Goal: Task Accomplishment & Management: Manage account settings

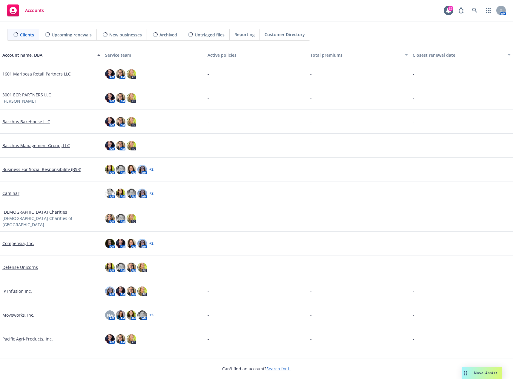
click at [21, 265] on link "Defense Unicorns" at bounding box center [20, 267] width 36 height 6
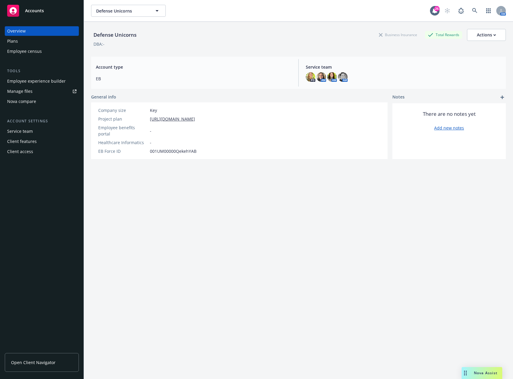
click at [27, 94] on div "Manage files" at bounding box center [19, 92] width 25 height 10
click at [30, 41] on div "Plans" at bounding box center [41, 41] width 69 height 10
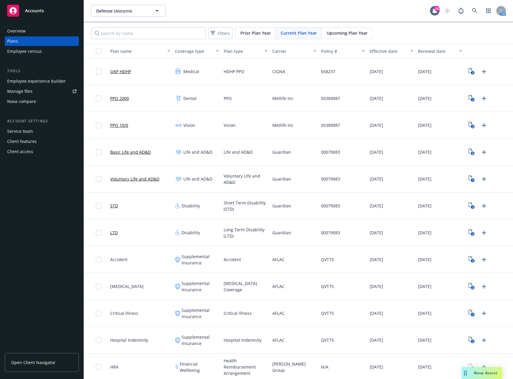
click at [272, 50] on div "Carrier" at bounding box center [290, 51] width 37 height 6
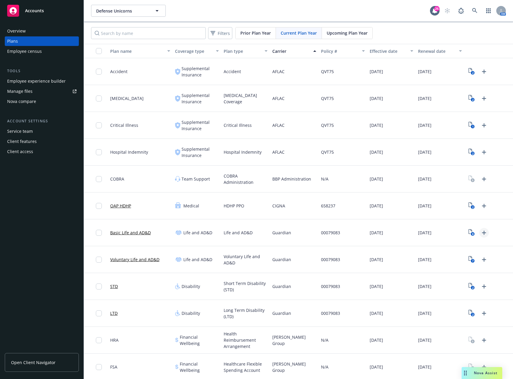
click at [483, 231] on link "Upload Plan Documents" at bounding box center [484, 233] width 10 height 10
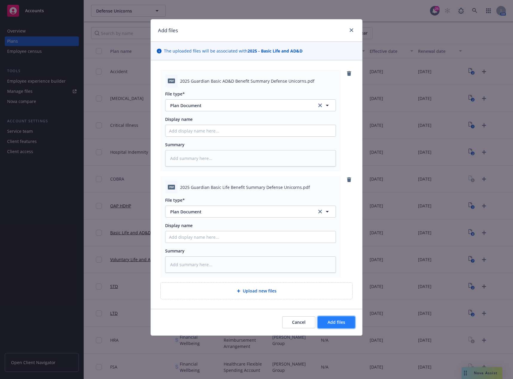
click at [338, 322] on span "Add files" at bounding box center [336, 322] width 18 height 6
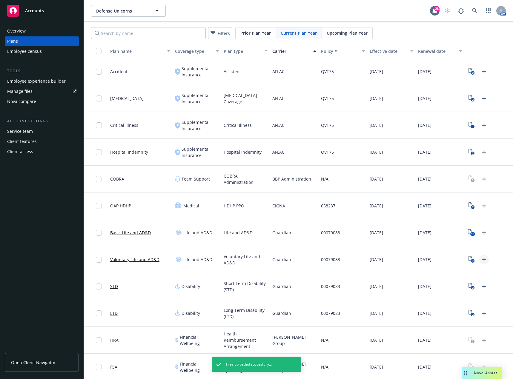
click at [480, 259] on icon "Upload Plan Documents" at bounding box center [483, 259] width 7 height 7
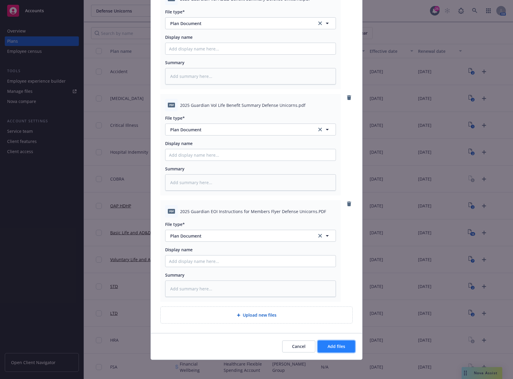
click at [334, 347] on span "Add files" at bounding box center [336, 346] width 18 height 6
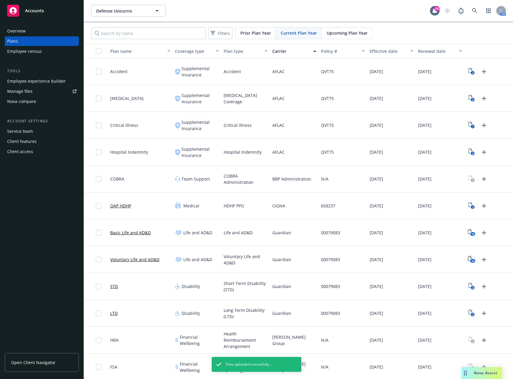
click at [471, 260] on text "10" at bounding box center [472, 261] width 3 height 4
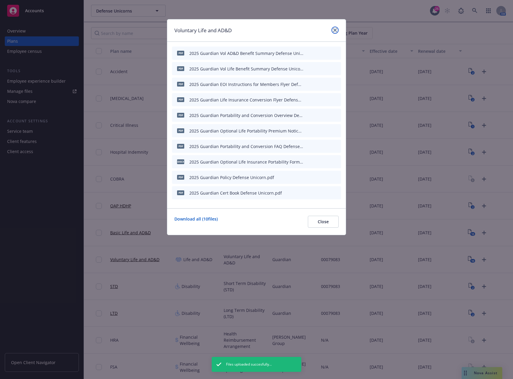
click at [334, 31] on icon "close" at bounding box center [335, 30] width 4 height 4
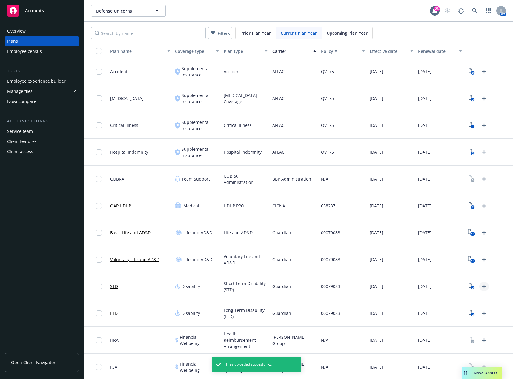
click at [482, 286] on icon "Upload Plan Documents" at bounding box center [484, 286] width 4 height 4
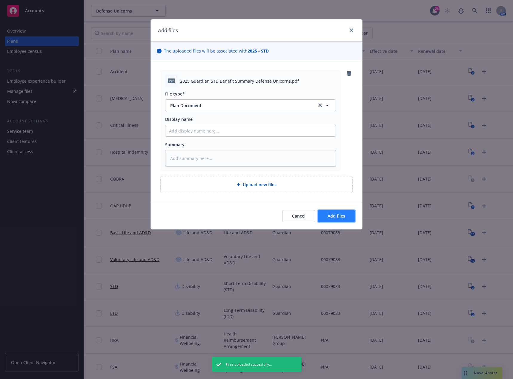
click at [330, 215] on span "Add files" at bounding box center [336, 216] width 18 height 6
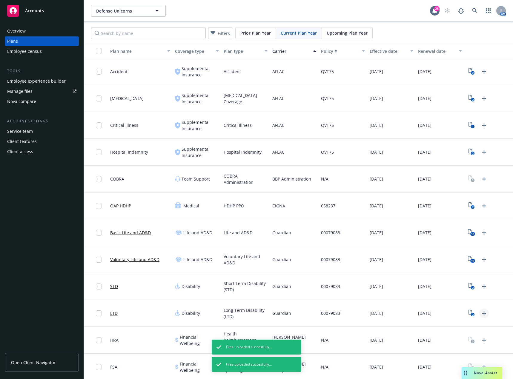
click at [481, 314] on icon "Upload Plan Documents" at bounding box center [483, 313] width 7 height 7
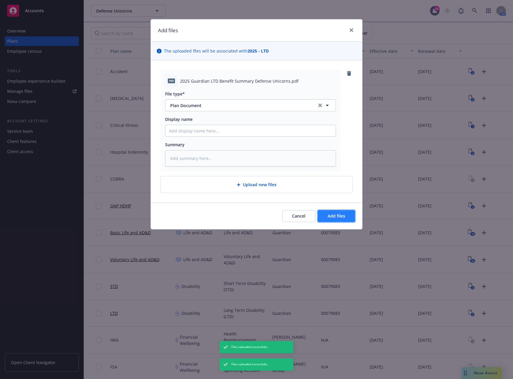
click at [334, 211] on button "Add files" at bounding box center [335, 216] width 37 height 12
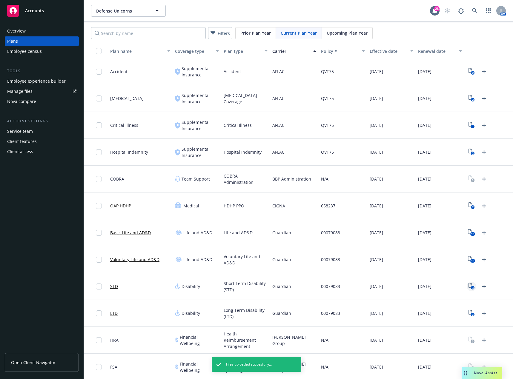
click at [471, 288] on text "3" at bounding box center [471, 288] width 1 height 4
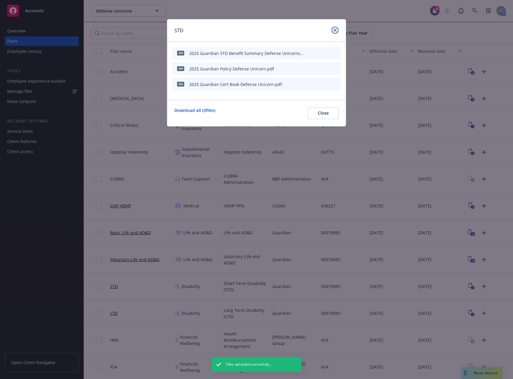
click at [336, 31] on icon "close" at bounding box center [335, 30] width 4 height 4
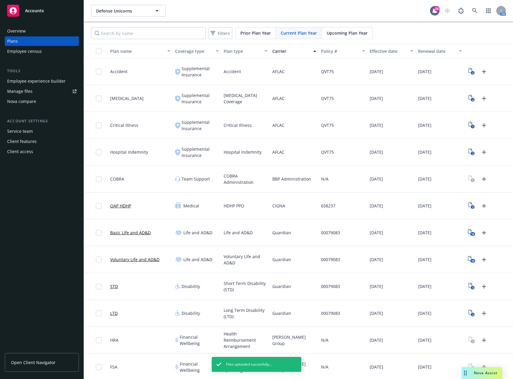
click at [46, 80] on div "Employee experience builder" at bounding box center [36, 81] width 58 height 10
click at [279, 53] on div "Carrier" at bounding box center [290, 51] width 37 height 6
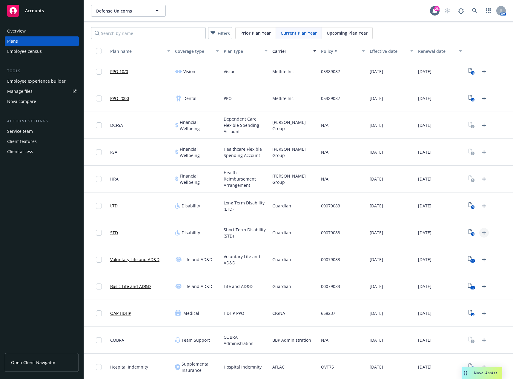
click at [482, 232] on icon "Upload Plan Documents" at bounding box center [484, 233] width 4 height 4
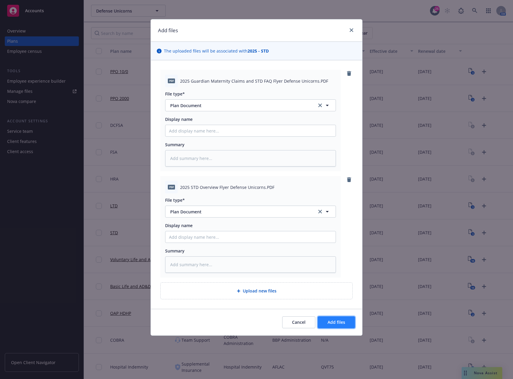
click at [329, 320] on span "Add files" at bounding box center [336, 322] width 18 height 6
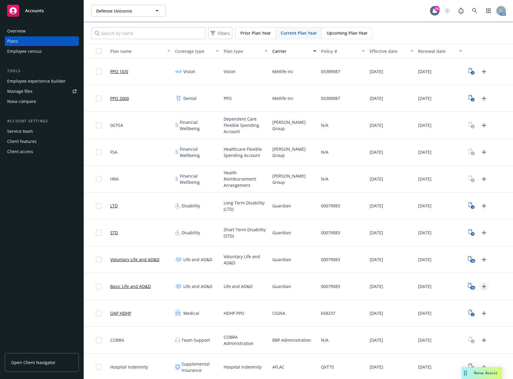
click at [482, 287] on icon "Upload Plan Documents" at bounding box center [483, 286] width 7 height 7
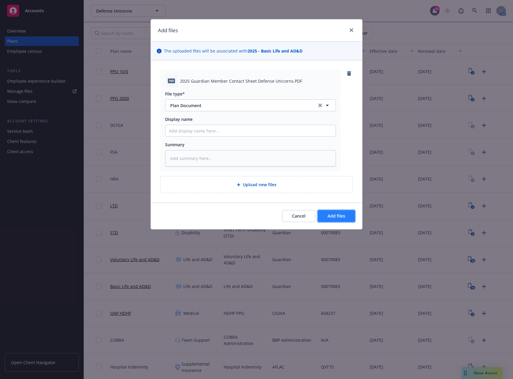
click at [347, 215] on button "Add files" at bounding box center [335, 216] width 37 height 12
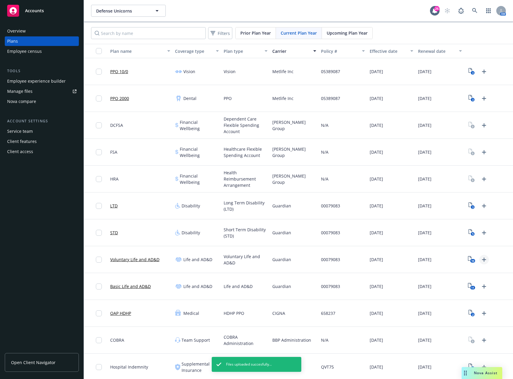
click at [482, 260] on icon "Upload Plan Documents" at bounding box center [484, 259] width 4 height 4
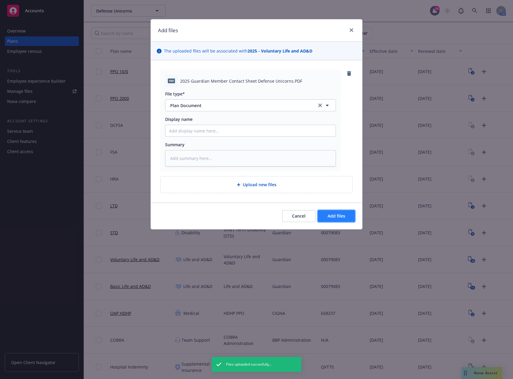
click at [340, 213] on span "Add files" at bounding box center [336, 216] width 18 height 6
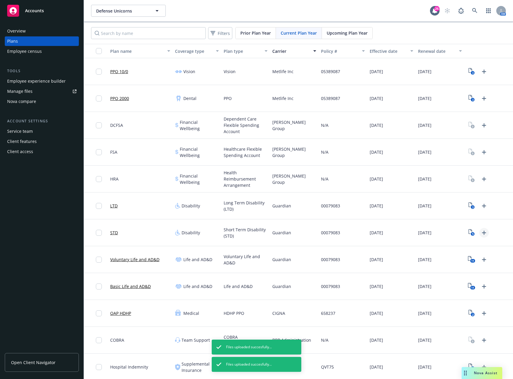
click at [482, 232] on icon "Upload Plan Documents" at bounding box center [484, 233] width 4 height 4
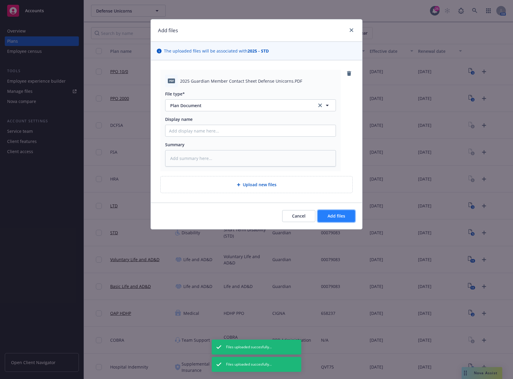
click at [336, 214] on span "Add files" at bounding box center [336, 216] width 18 height 6
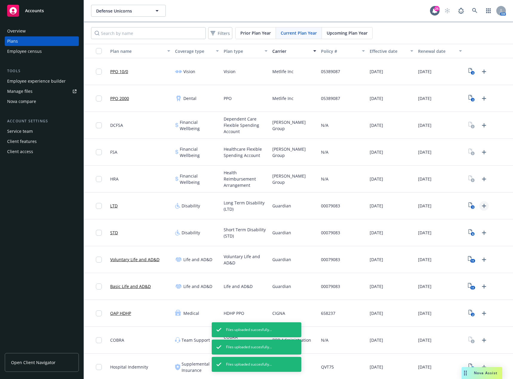
click at [480, 205] on icon "Upload Plan Documents" at bounding box center [483, 205] width 7 height 7
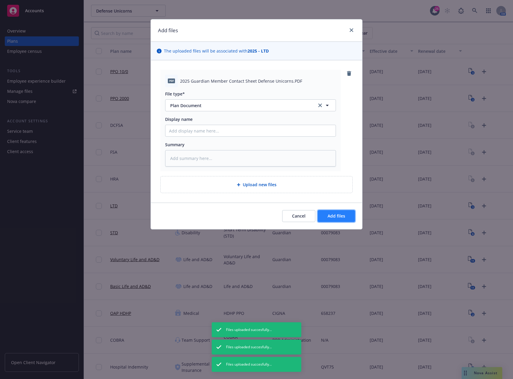
click at [337, 215] on span "Add files" at bounding box center [336, 216] width 18 height 6
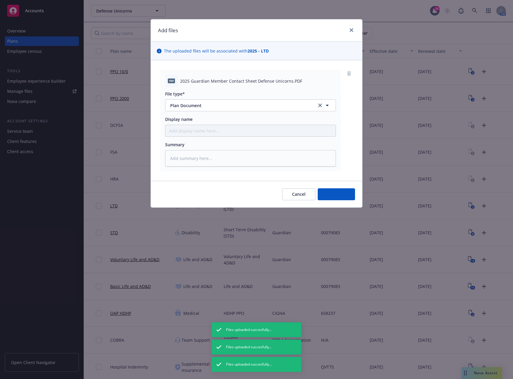
type textarea "x"
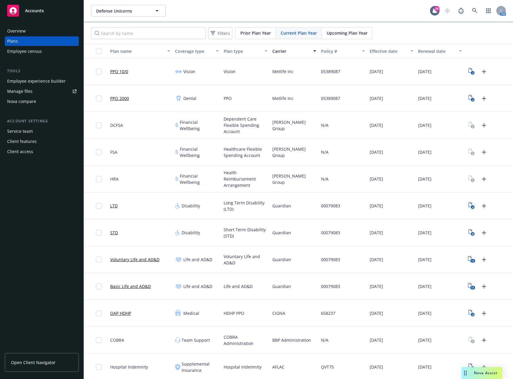
click at [468, 204] on icon "View Plan Documents" at bounding box center [470, 204] width 4 height 5
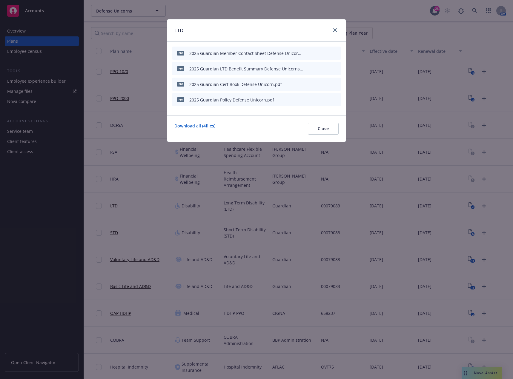
click at [335, 52] on icon "archive file" at bounding box center [335, 52] width 4 height 5
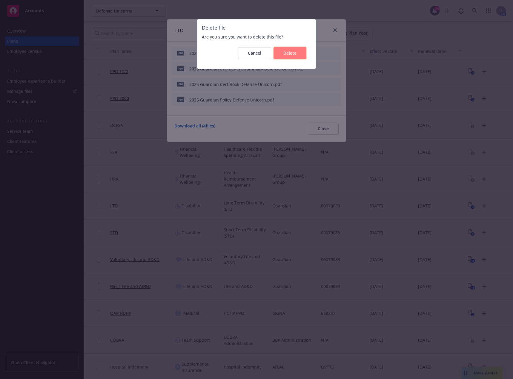
click at [294, 54] on span "Delete" at bounding box center [289, 53] width 13 height 6
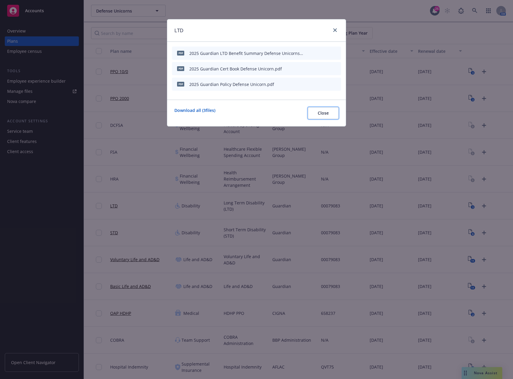
click at [322, 117] on button "Close" at bounding box center [323, 113] width 31 height 12
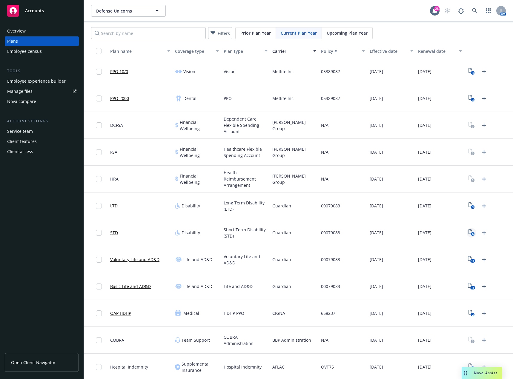
click at [468, 231] on icon "6" at bounding box center [471, 232] width 6 height 7
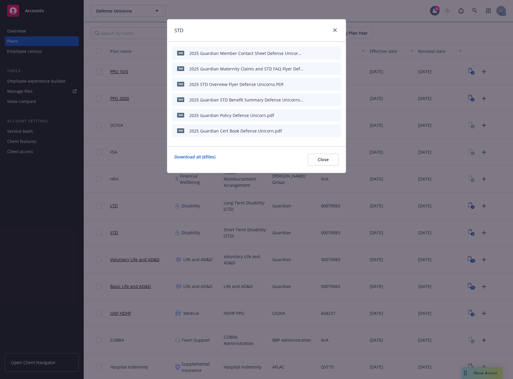
click at [337, 52] on icon "archive file" at bounding box center [335, 52] width 4 height 5
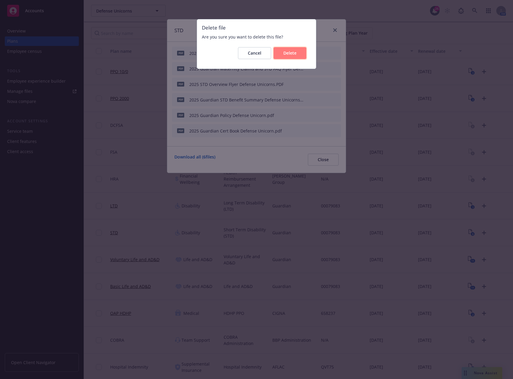
click at [288, 55] on span "Delete" at bounding box center [289, 53] width 13 height 6
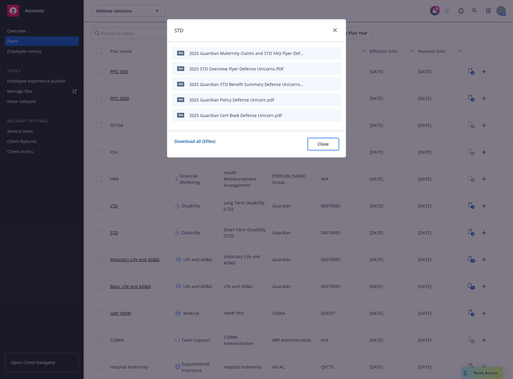
click at [325, 144] on span "Close" at bounding box center [322, 144] width 11 height 6
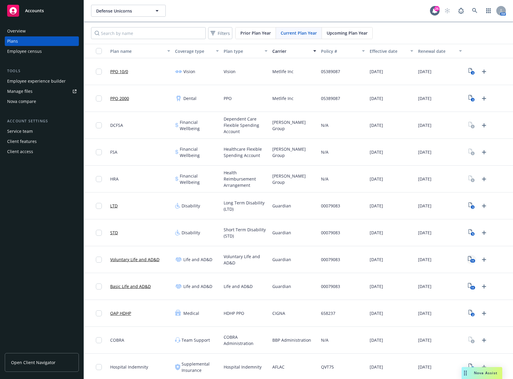
click at [467, 258] on icon "11" at bounding box center [470, 259] width 7 height 7
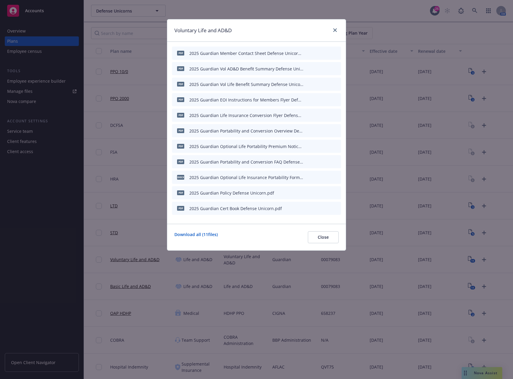
click at [338, 52] on div "PDF 2025 Guardian Member Contact Sheet Defense Unicorns.PDF" at bounding box center [256, 53] width 169 height 13
click at [337, 53] on icon "archive file" at bounding box center [335, 52] width 5 height 5
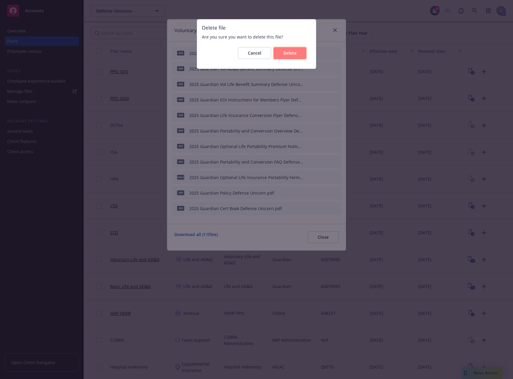
click at [302, 57] on button "Delete" at bounding box center [289, 53] width 33 height 12
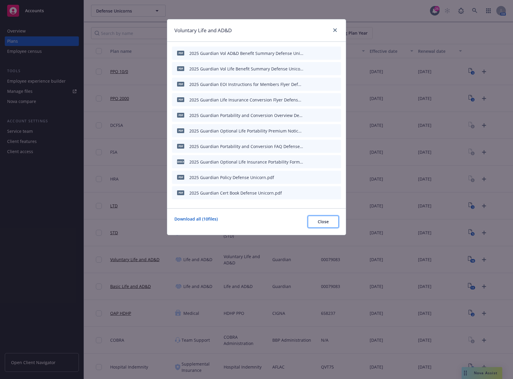
click at [330, 220] on button "Close" at bounding box center [323, 222] width 31 height 12
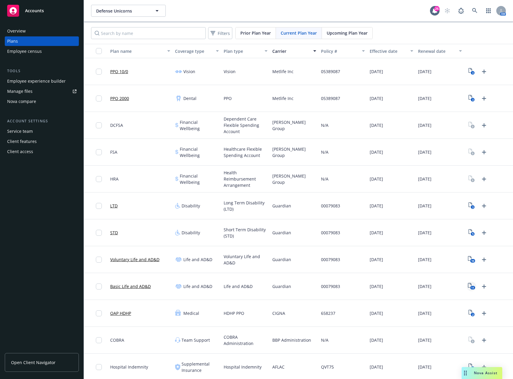
click at [467, 286] on icon "11" at bounding box center [470, 286] width 7 height 7
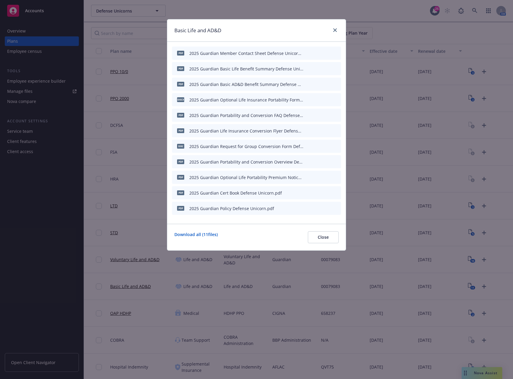
click at [335, 52] on icon "archive file" at bounding box center [335, 52] width 4 height 5
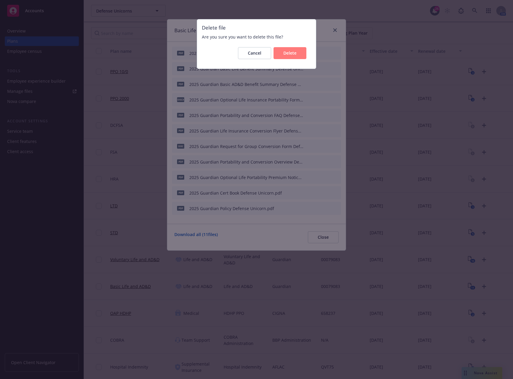
click at [292, 59] on div "Cancel Delete" at bounding box center [256, 52] width 109 height 21
click at [293, 53] on span "Delete" at bounding box center [289, 53] width 13 height 6
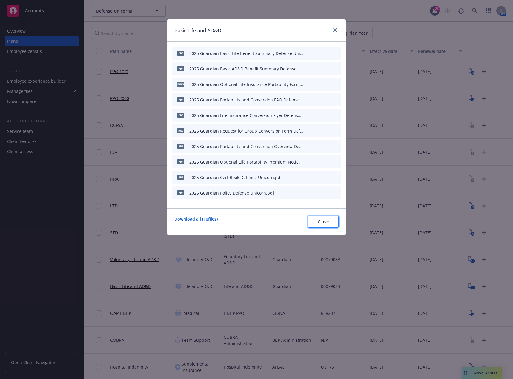
click at [325, 224] on span "Close" at bounding box center [322, 222] width 11 height 6
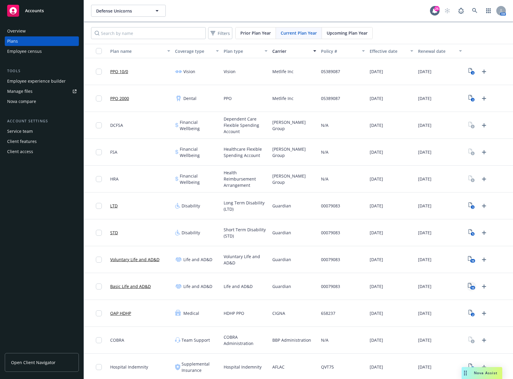
click at [467, 285] on icon "10" at bounding box center [470, 286] width 7 height 7
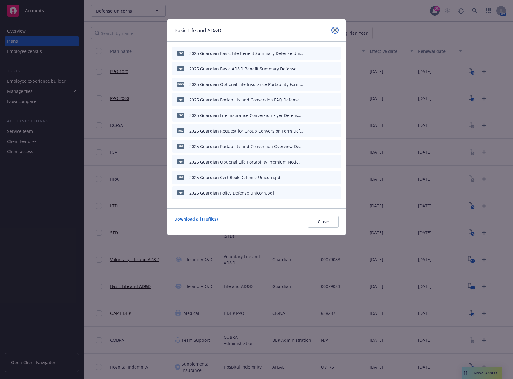
click at [333, 30] on icon "close" at bounding box center [335, 30] width 4 height 4
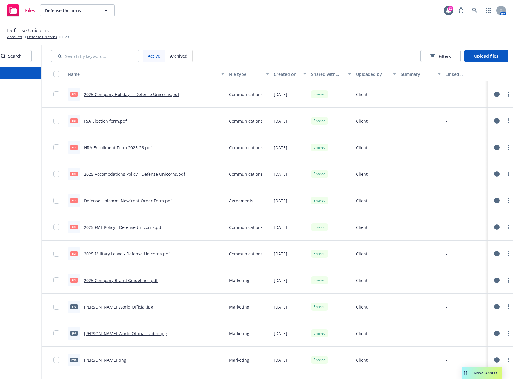
scroll to position [0, 60]
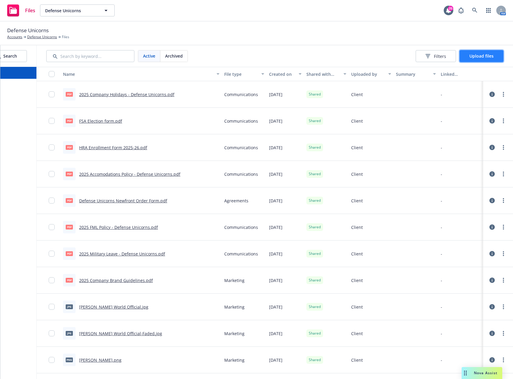
click at [481, 57] on span "Upload files" at bounding box center [481, 56] width 24 height 6
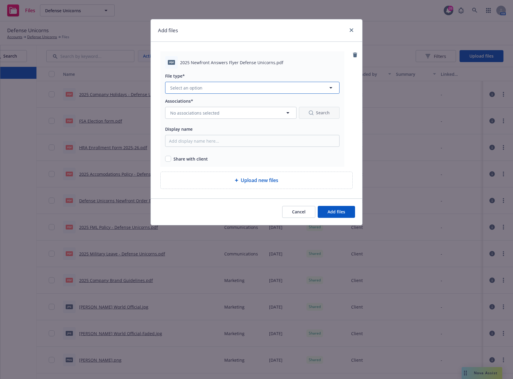
click at [251, 88] on button "Select an option" at bounding box center [252, 88] width 174 height 12
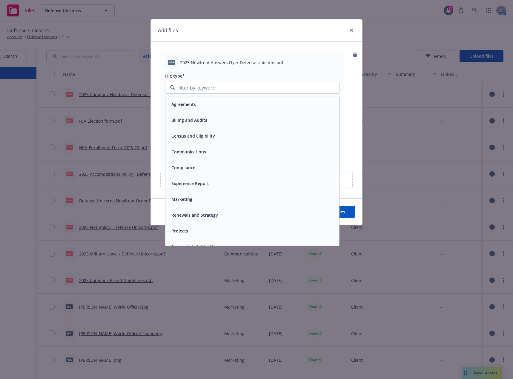
click at [208, 149] on div "Communications" at bounding box center [252, 151] width 166 height 9
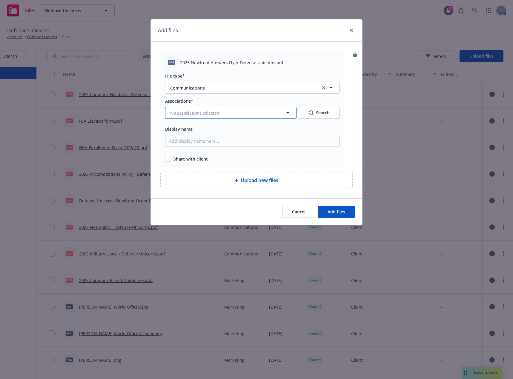
click at [217, 116] on button "No associations selected" at bounding box center [230, 113] width 131 height 12
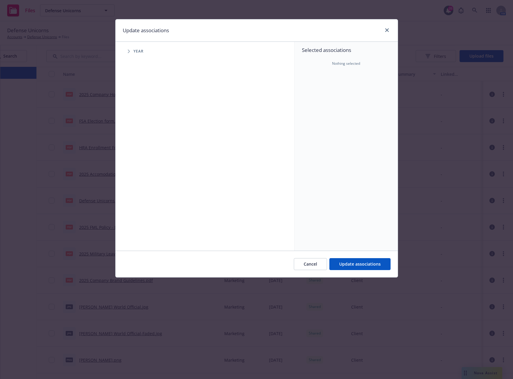
click at [129, 53] on icon "Tree Example" at bounding box center [129, 52] width 2 height 4
click at [144, 132] on input "Tree Example" at bounding box center [144, 133] width 6 height 6
checkbox input "true"
click at [378, 265] on span "Update associations" at bounding box center [359, 264] width 41 height 6
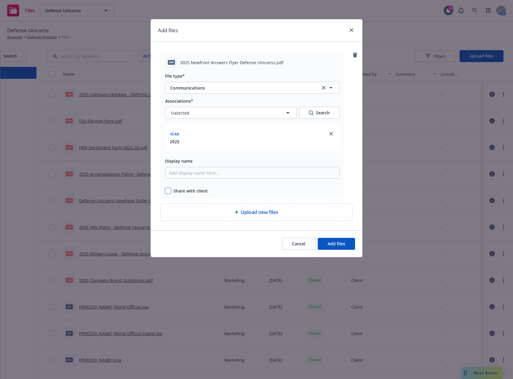
click at [169, 192] on input "checkbox" at bounding box center [168, 191] width 6 height 6
checkbox input "true"
click at [340, 243] on span "Add files" at bounding box center [336, 244] width 18 height 6
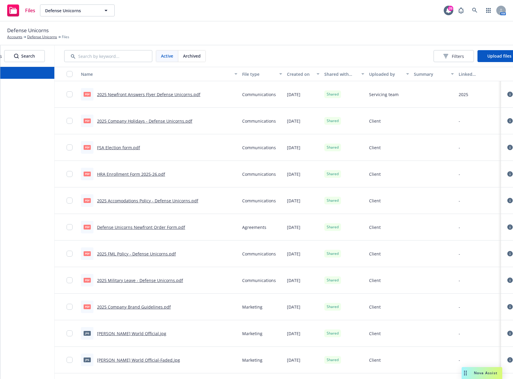
scroll to position [0, 0]
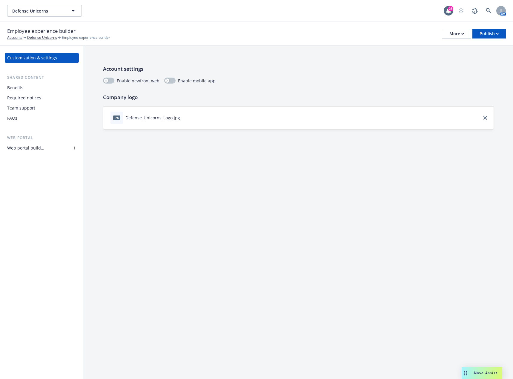
click at [26, 91] on div "Benefits" at bounding box center [41, 88] width 69 height 10
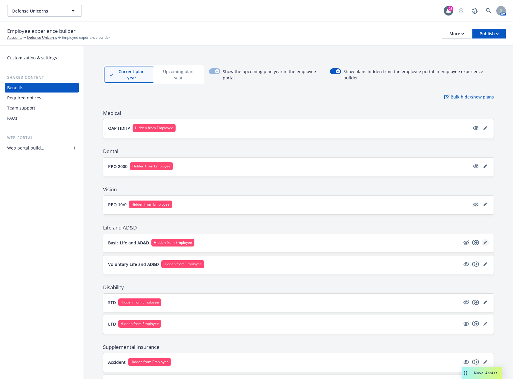
click at [483, 241] on icon "editPencil" at bounding box center [485, 243] width 4 height 4
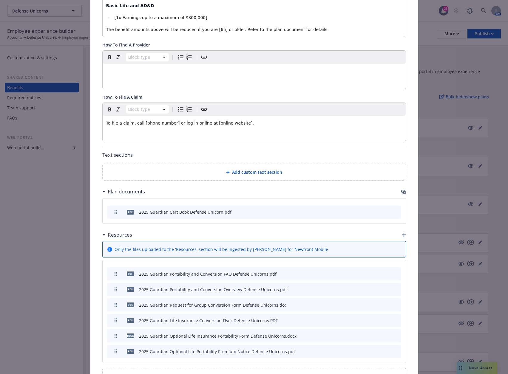
scroll to position [278, 0]
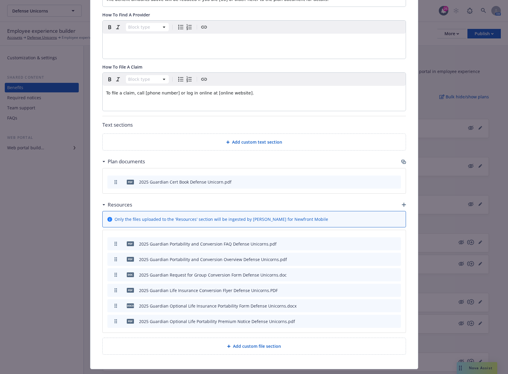
click at [402, 160] on icon "button" at bounding box center [403, 161] width 4 height 3
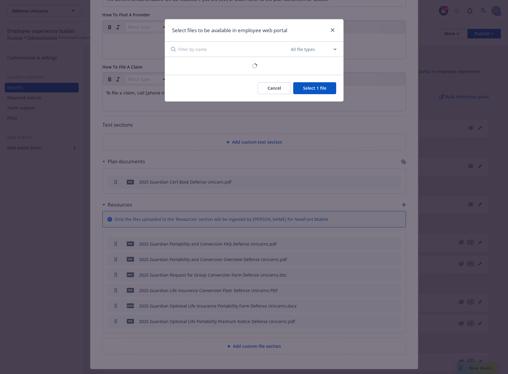
scroll to position [274, 0]
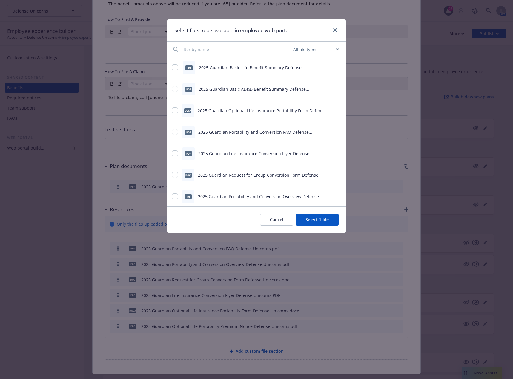
click at [270, 217] on button "Cancel" at bounding box center [276, 220] width 33 height 12
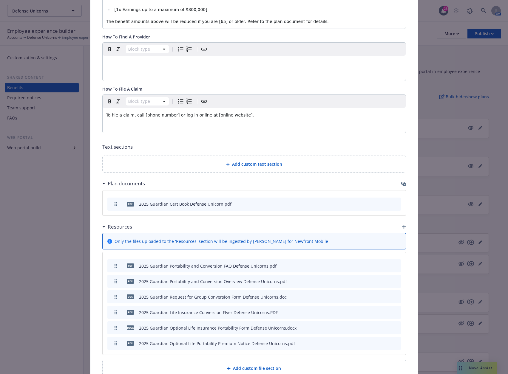
scroll to position [278, 0]
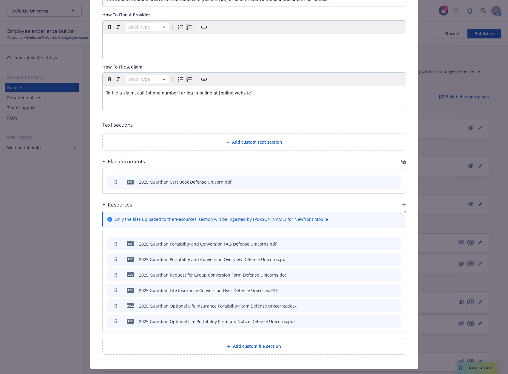
click at [402, 160] on icon "button" at bounding box center [403, 162] width 5 height 5
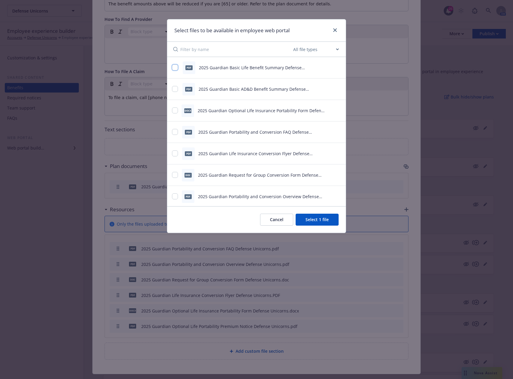
click at [175, 69] on input "checkbox" at bounding box center [175, 67] width 6 height 6
checkbox input "true"
click at [175, 89] on input "checkbox" at bounding box center [175, 89] width 6 height 6
checkbox input "true"
click at [320, 220] on button "Select 3 files" at bounding box center [315, 220] width 45 height 12
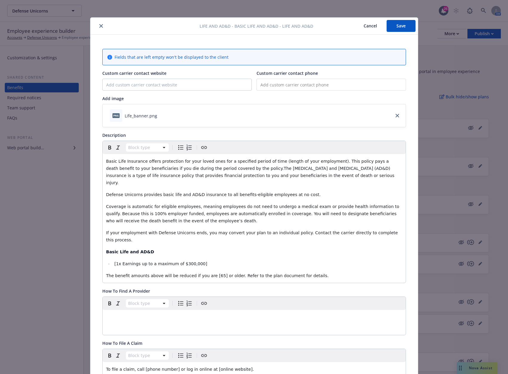
scroll to position [0, 0]
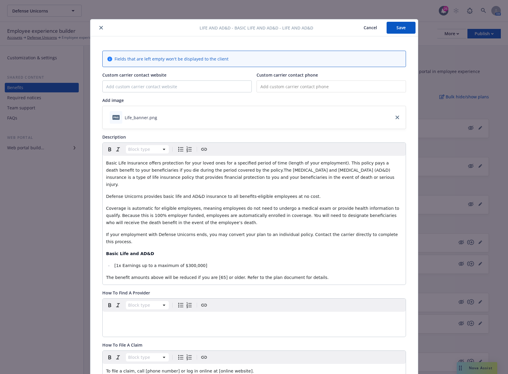
click at [392, 30] on button "Save" at bounding box center [401, 28] width 29 height 12
click at [98, 28] on button "close" at bounding box center [101, 27] width 7 height 7
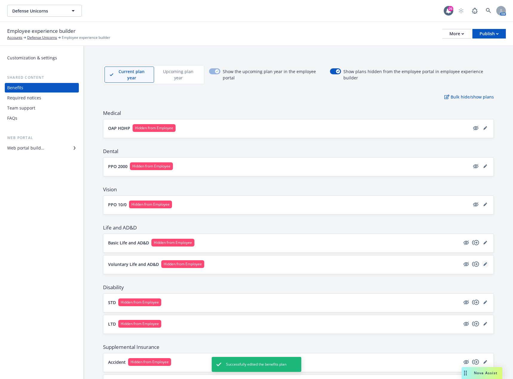
click at [483, 264] on icon "editPencil" at bounding box center [485, 264] width 4 height 4
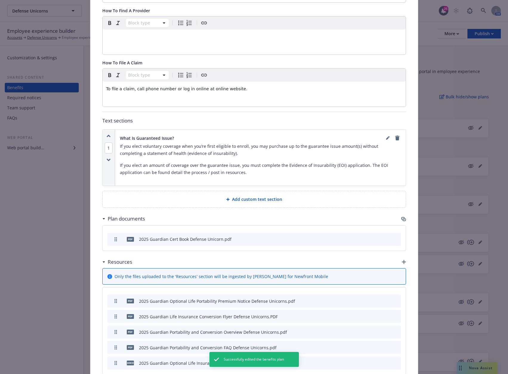
scroll to position [227, 0]
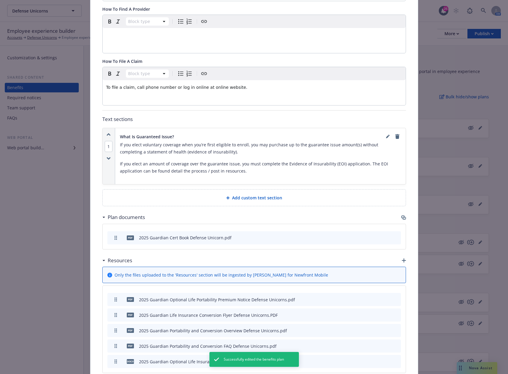
click at [402, 217] on icon "button" at bounding box center [404, 218] width 4 height 3
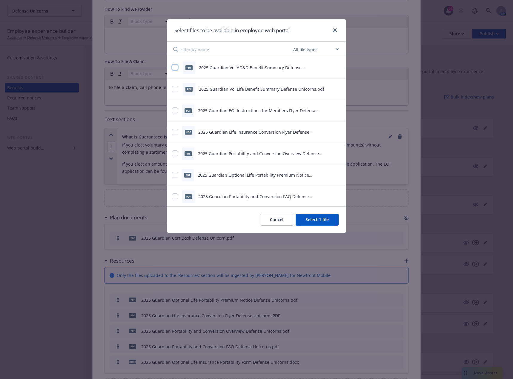
click at [175, 68] on input "checkbox" at bounding box center [175, 67] width 6 height 6
checkbox input "true"
click at [174, 88] on input "checkbox" at bounding box center [175, 89] width 6 height 6
checkbox input "true"
click at [326, 218] on button "Select 3 files" at bounding box center [315, 220] width 45 height 12
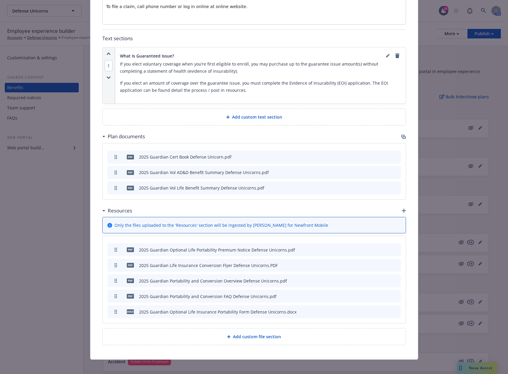
scroll to position [312, 0]
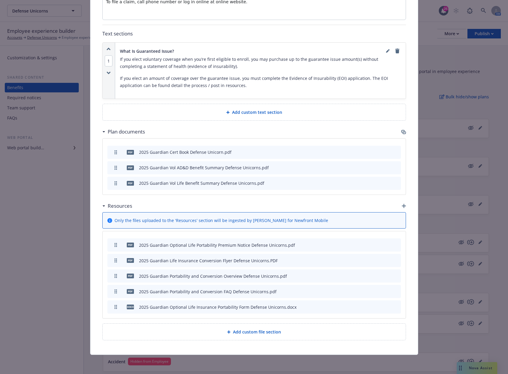
click at [402, 206] on icon "button" at bounding box center [404, 206] width 4 height 4
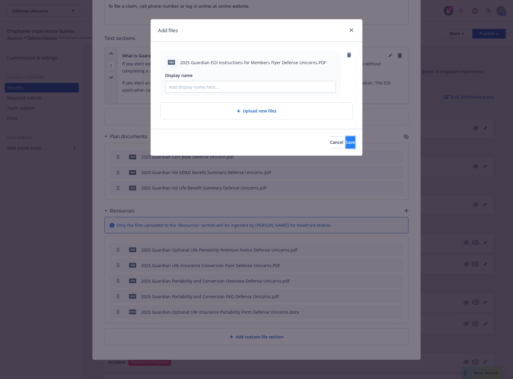
click at [345, 145] on span "Save" at bounding box center [349, 142] width 9 height 6
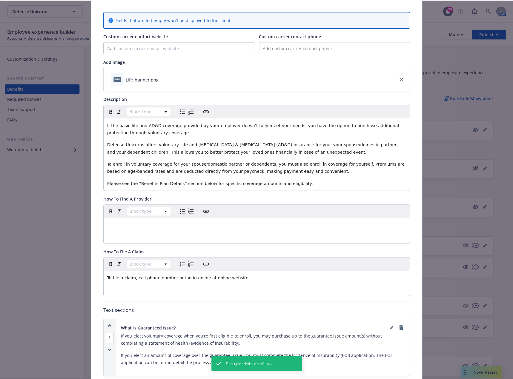
scroll to position [10, 0]
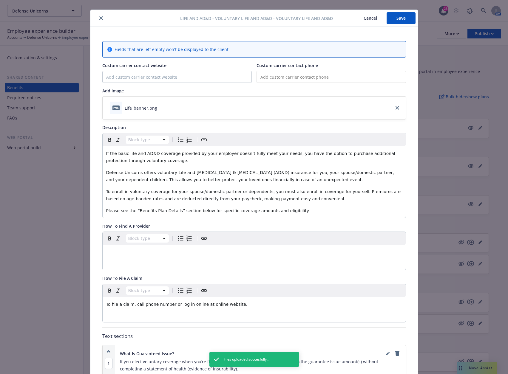
click at [402, 14] on button "Save" at bounding box center [401, 18] width 29 height 12
click at [101, 19] on button "close" at bounding box center [101, 18] width 7 height 7
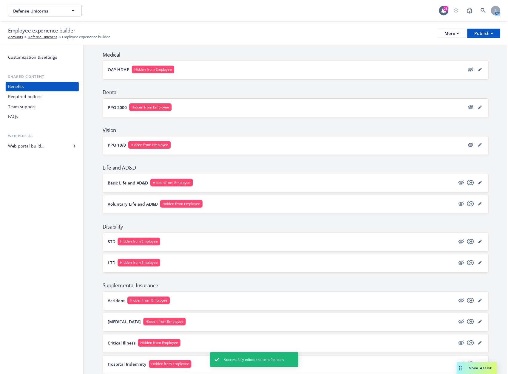
scroll to position [90, 0]
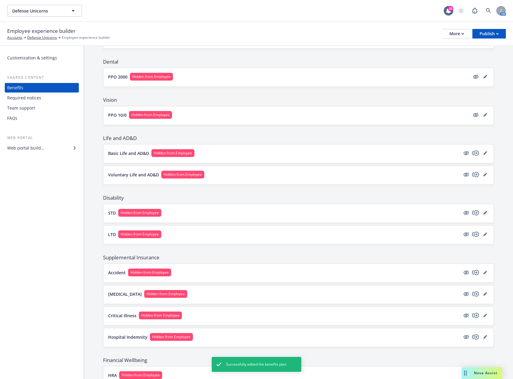
click at [483, 212] on icon "editPencil" at bounding box center [485, 213] width 4 height 4
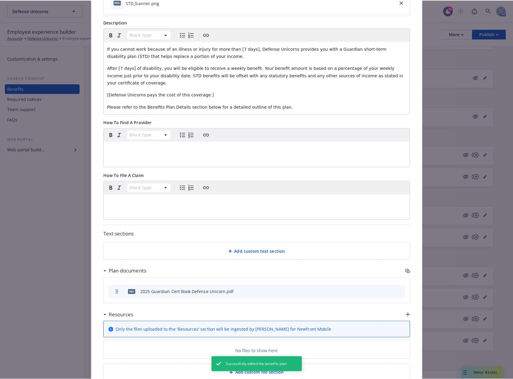
scroll to position [144, 0]
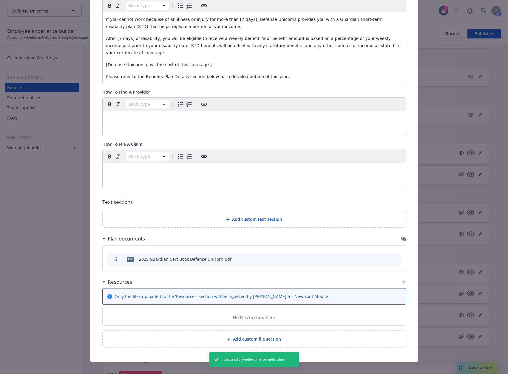
click at [402, 238] on icon "button" at bounding box center [404, 239] width 4 height 3
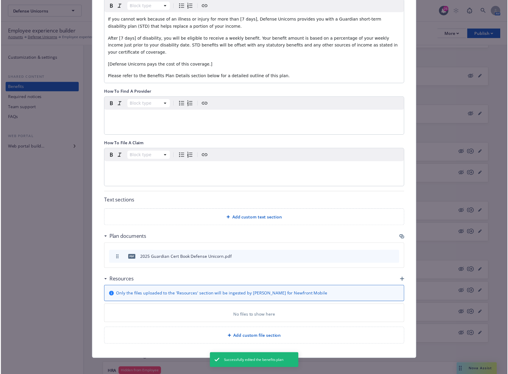
scroll to position [139, 0]
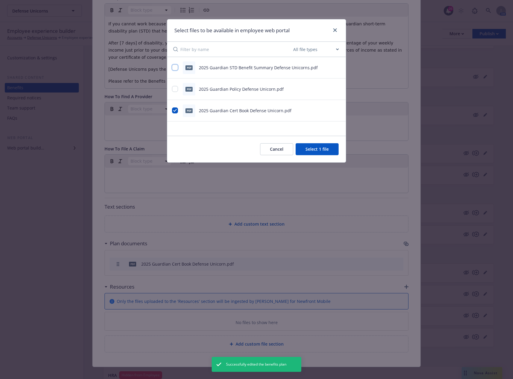
click at [174, 67] on input "checkbox" at bounding box center [175, 67] width 6 height 6
checkbox input "true"
click at [328, 148] on button "Select 2 files" at bounding box center [315, 149] width 45 height 12
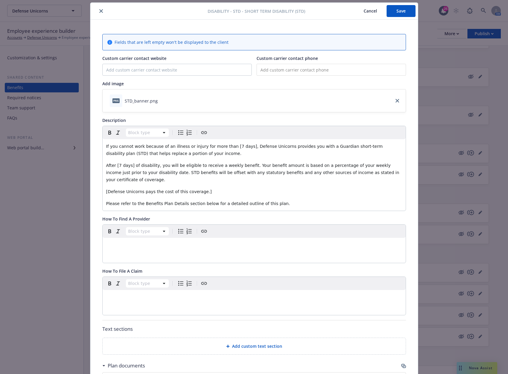
scroll to position [0, 0]
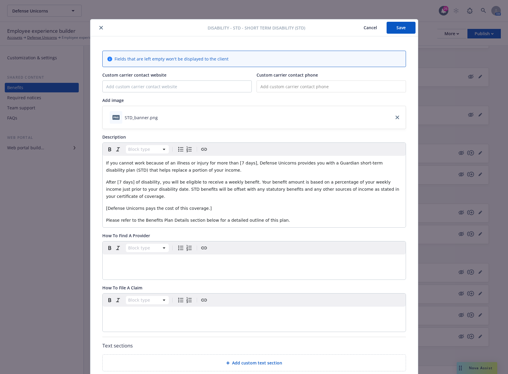
click at [398, 30] on button "Save" at bounding box center [401, 28] width 29 height 12
click at [99, 27] on icon "close" at bounding box center [101, 28] width 4 height 4
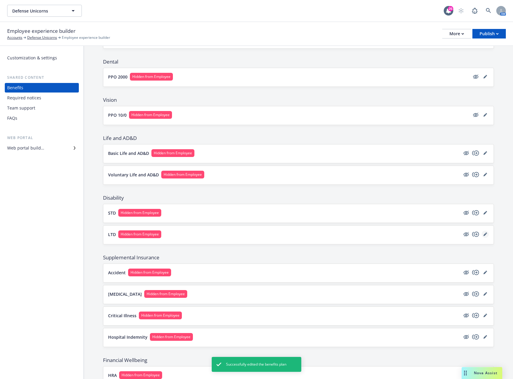
click at [483, 233] on icon "editPencil" at bounding box center [485, 234] width 4 height 4
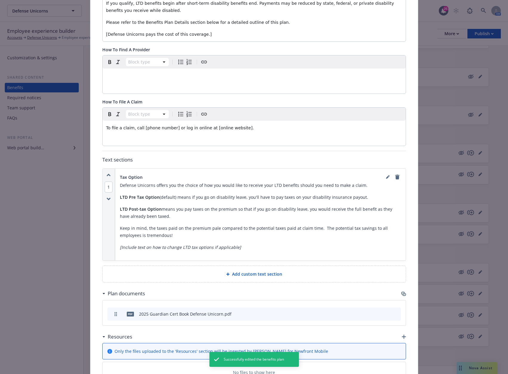
scroll to position [197, 0]
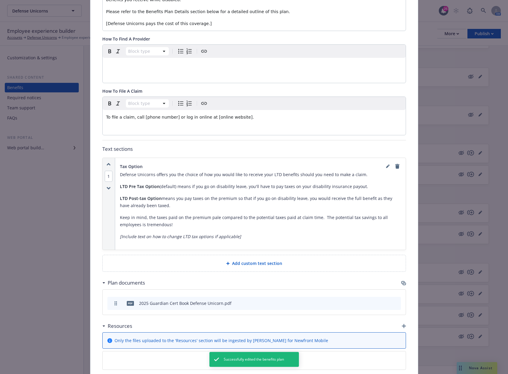
click at [402, 281] on icon "button" at bounding box center [403, 283] width 5 height 5
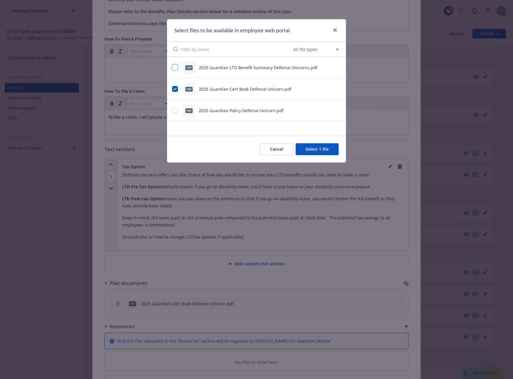
click at [173, 67] on input "checkbox" at bounding box center [175, 67] width 6 height 6
checkbox input "true"
click at [319, 150] on button "Select 2 files" at bounding box center [315, 149] width 45 height 12
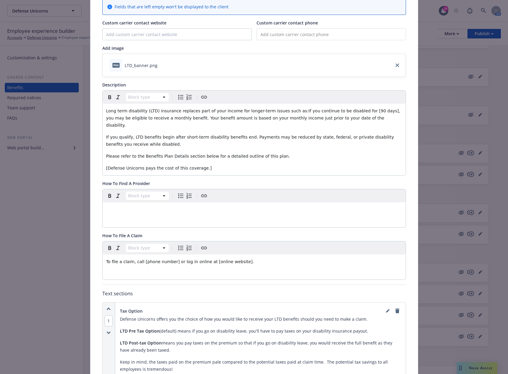
scroll to position [18, 0]
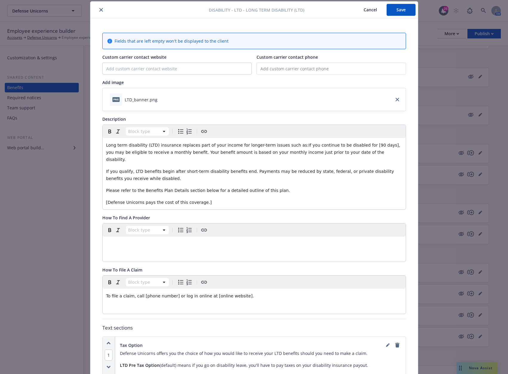
click at [402, 11] on button "Save" at bounding box center [401, 10] width 29 height 12
click at [100, 10] on icon "close" at bounding box center [101, 10] width 4 height 4
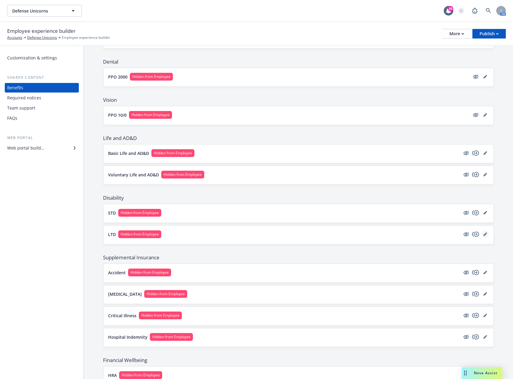
click at [483, 235] on icon "editPencil" at bounding box center [484, 234] width 3 height 3
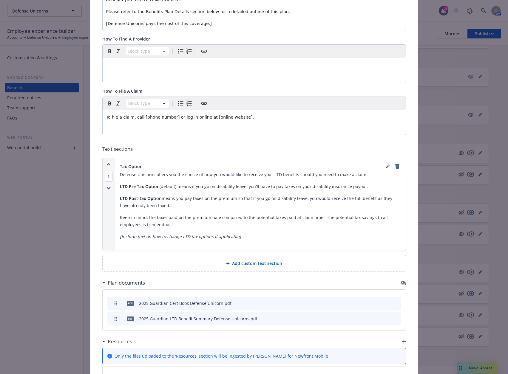
scroll to position [257, 0]
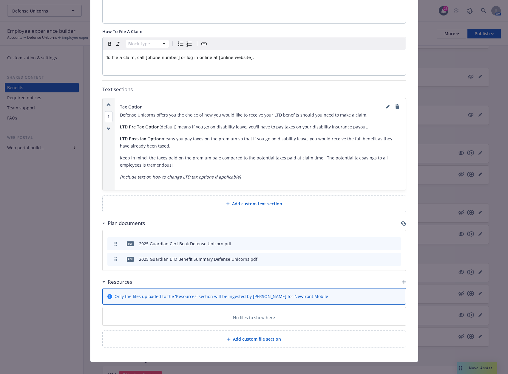
click at [403, 280] on icon "button" at bounding box center [404, 282] width 4 height 4
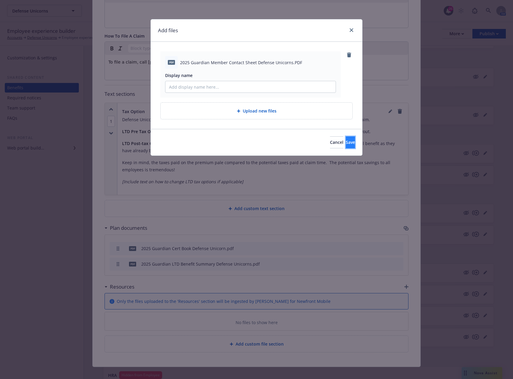
click at [345, 139] on button "Save" at bounding box center [349, 142] width 9 height 12
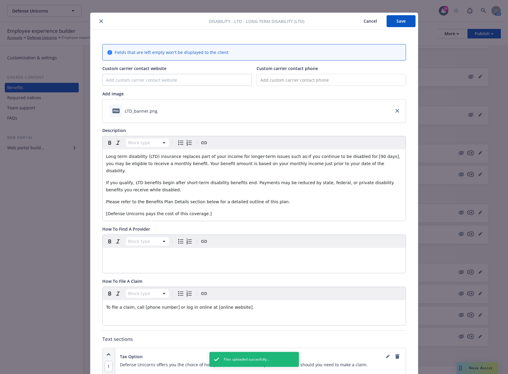
scroll to position [0, 0]
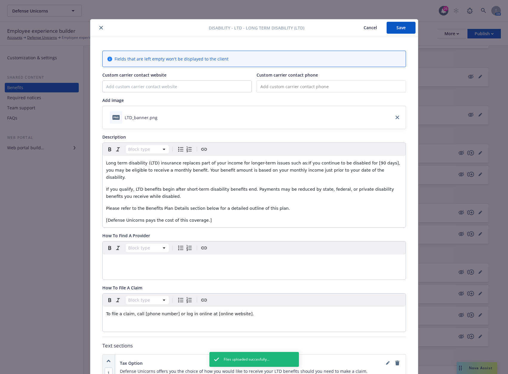
click at [404, 27] on button "Save" at bounding box center [401, 28] width 29 height 12
click at [100, 29] on icon "close" at bounding box center [101, 28] width 4 height 4
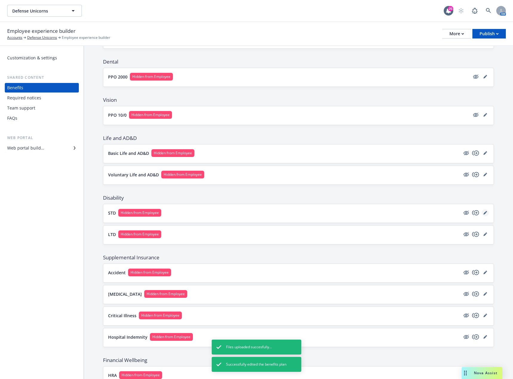
click at [483, 212] on icon "editPencil" at bounding box center [485, 213] width 4 height 4
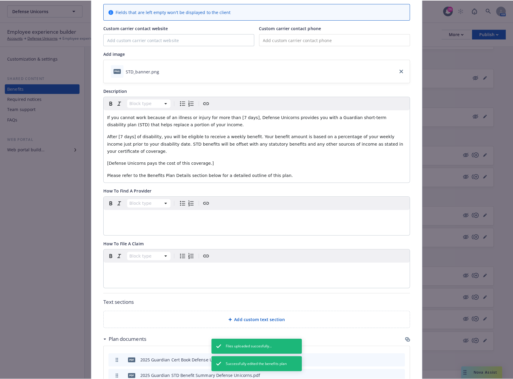
scroll to position [159, 0]
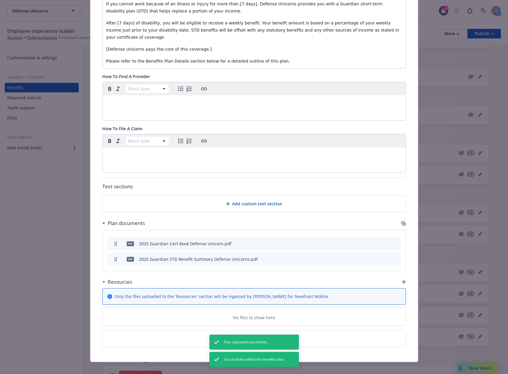
click at [402, 280] on icon "button" at bounding box center [404, 282] width 4 height 4
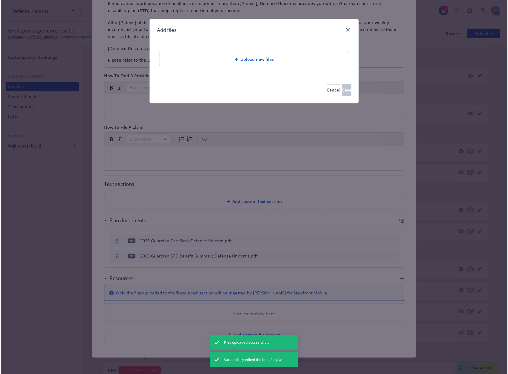
scroll to position [155, 0]
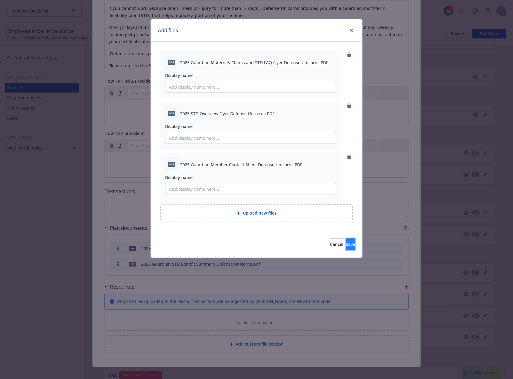
click at [345, 241] on button "Save" at bounding box center [349, 244] width 9 height 12
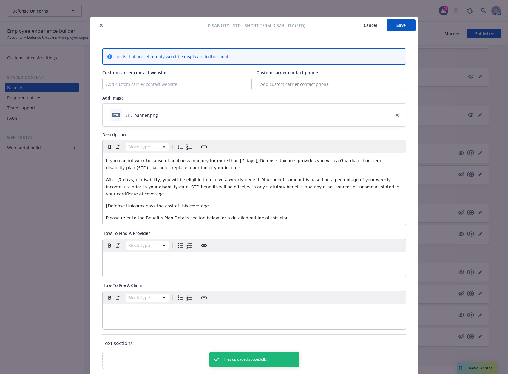
scroll to position [0, 0]
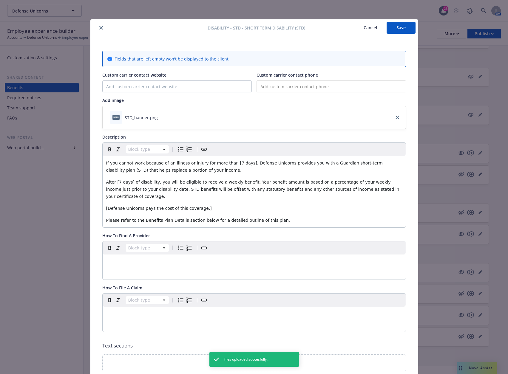
click at [396, 29] on button "Save" at bounding box center [401, 28] width 29 height 12
click at [100, 27] on icon "close" at bounding box center [101, 28] width 4 height 4
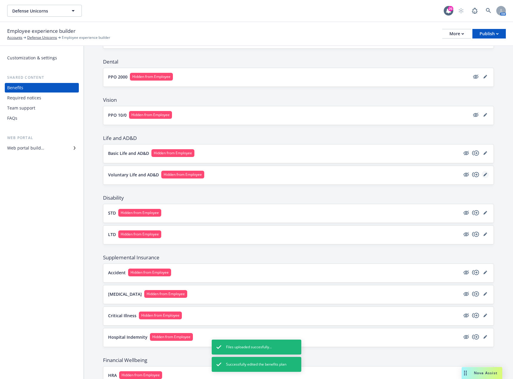
click at [483, 173] on icon "editPencil" at bounding box center [485, 175] width 4 height 4
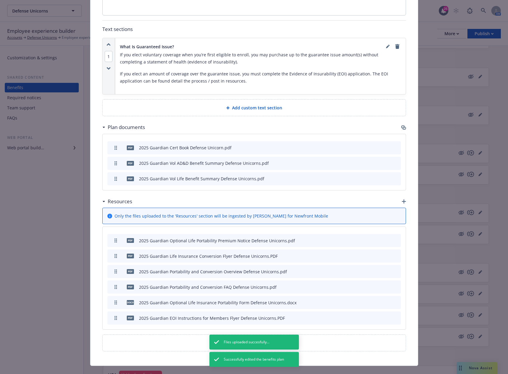
scroll to position [328, 0]
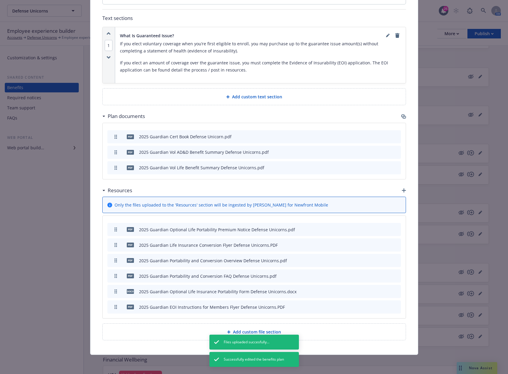
click at [402, 190] on icon "button" at bounding box center [404, 191] width 4 height 4
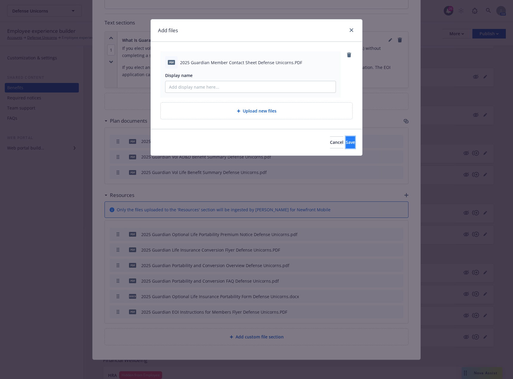
click at [345, 141] on span "Save" at bounding box center [349, 142] width 9 height 6
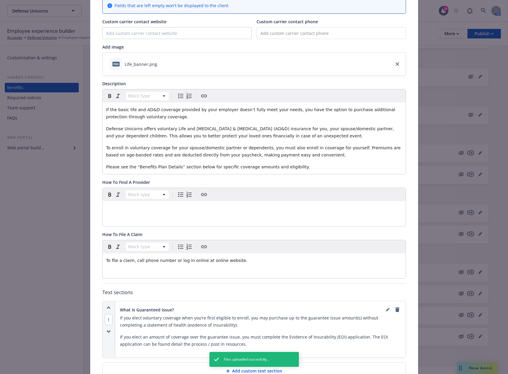
scroll to position [0, 0]
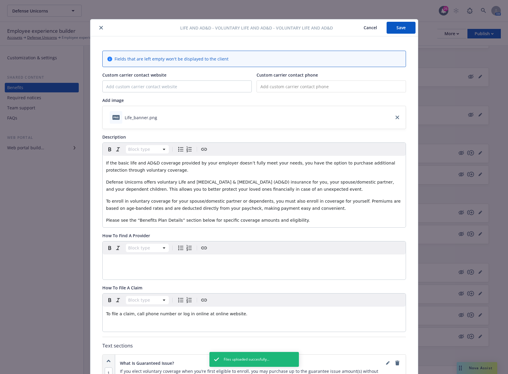
click at [398, 29] on button "Save" at bounding box center [401, 28] width 29 height 12
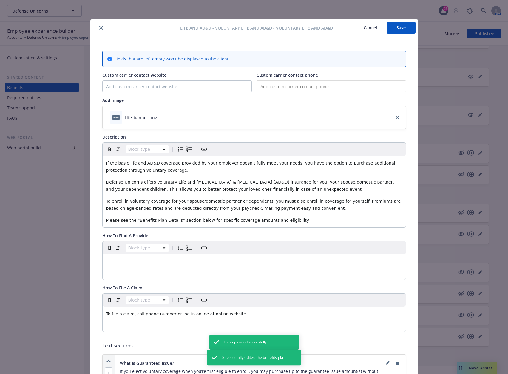
click at [99, 27] on icon "close" at bounding box center [101, 28] width 4 height 4
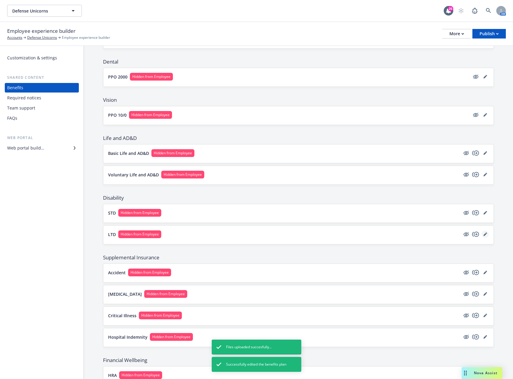
click at [483, 233] on icon "editPencil" at bounding box center [485, 234] width 4 height 4
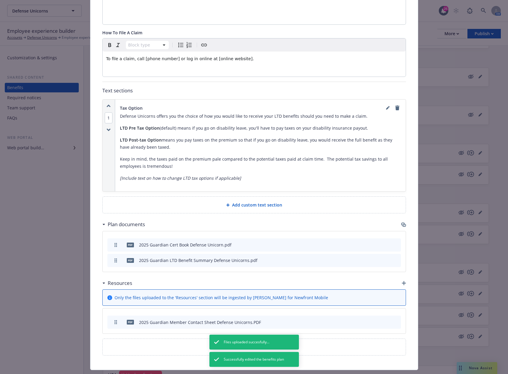
scroll to position [263, 0]
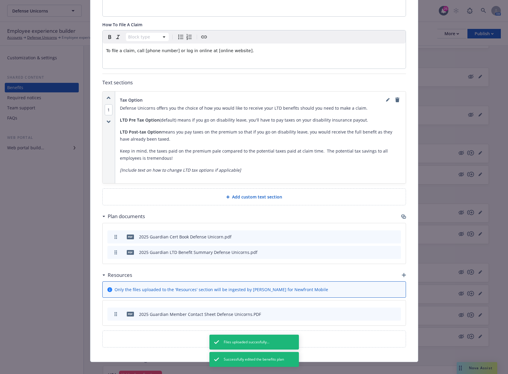
click at [402, 273] on icon "button" at bounding box center [404, 275] width 4 height 4
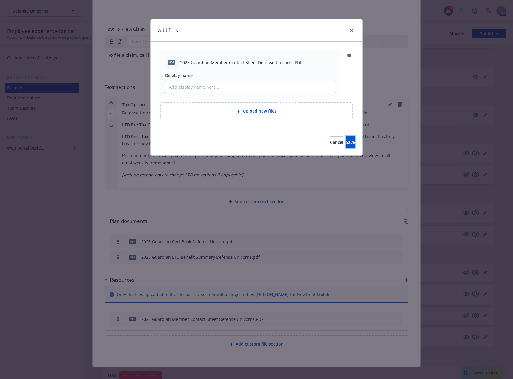
click at [345, 142] on button "Save" at bounding box center [349, 142] width 9 height 12
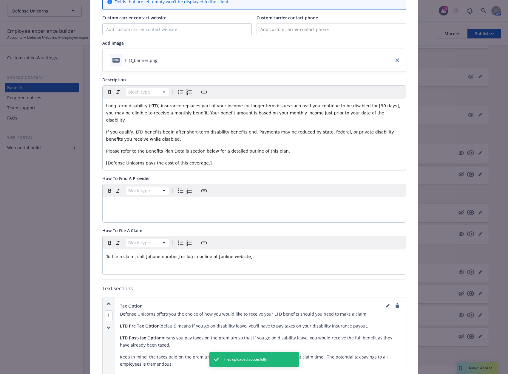
scroll to position [0, 0]
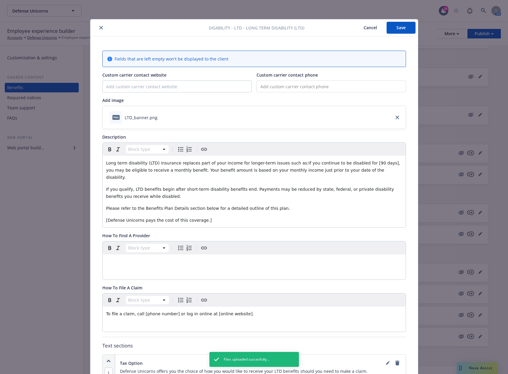
click at [396, 29] on button "Save" at bounding box center [401, 28] width 29 height 12
click at [100, 28] on icon "close" at bounding box center [101, 28] width 4 height 4
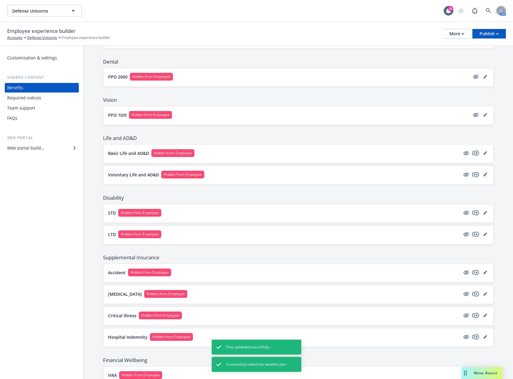
click at [482, 175] on link "editPencil" at bounding box center [484, 174] width 7 height 7
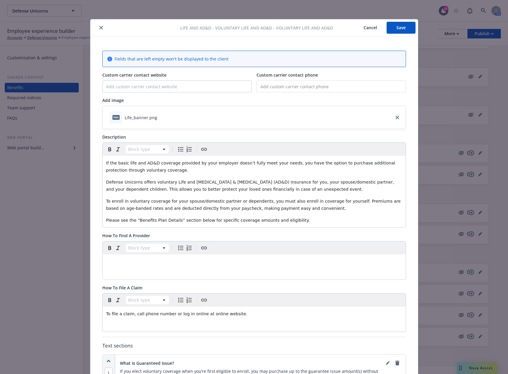
drag, startPoint x: 98, startPoint y: 28, endPoint x: 98, endPoint y: 31, distance: 3.6
click at [99, 28] on icon "close" at bounding box center [101, 28] width 4 height 4
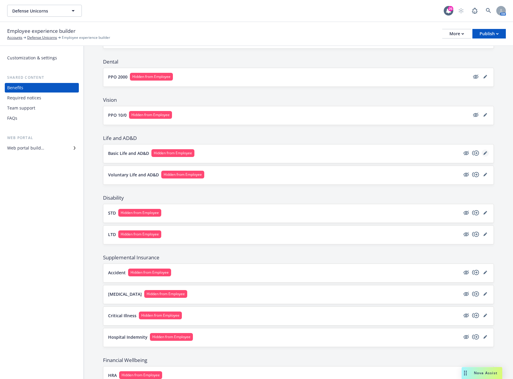
click at [482, 151] on link "editPencil" at bounding box center [484, 152] width 7 height 7
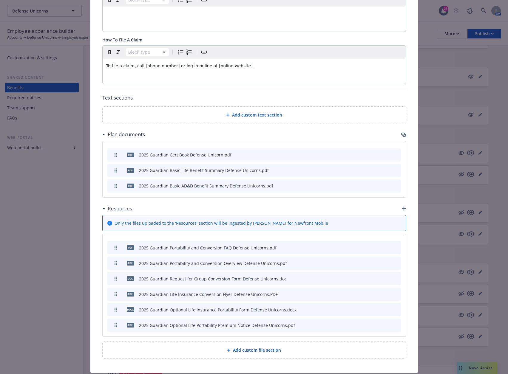
scroll to position [309, 0]
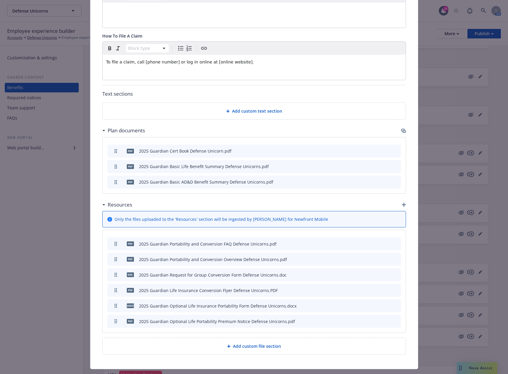
click at [403, 203] on icon "button" at bounding box center [404, 205] width 4 height 4
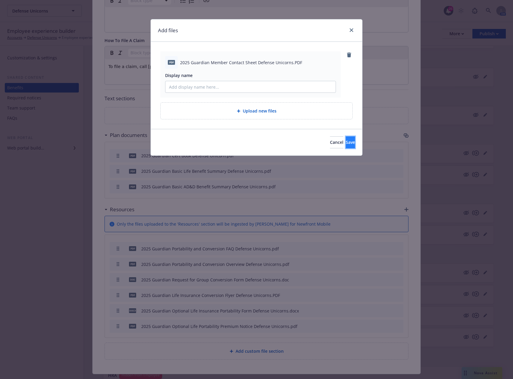
click at [345, 142] on span "Save" at bounding box center [349, 142] width 9 height 6
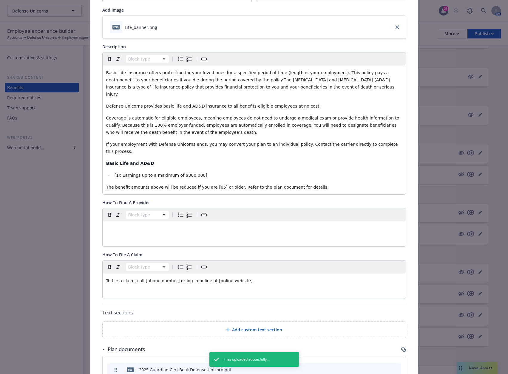
scroll to position [0, 0]
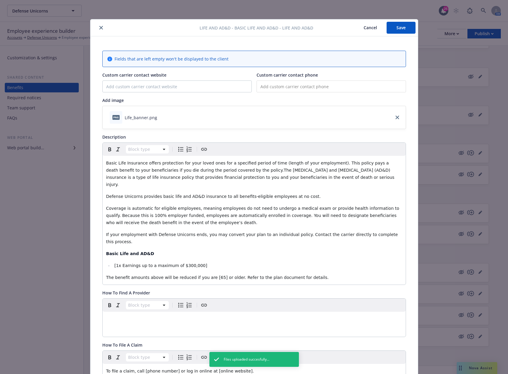
click at [399, 28] on button "Save" at bounding box center [401, 28] width 29 height 12
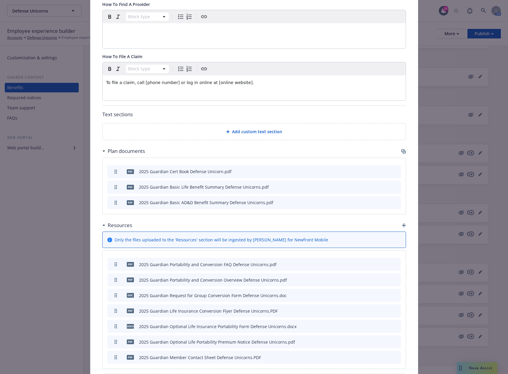
scroll to position [325, 0]
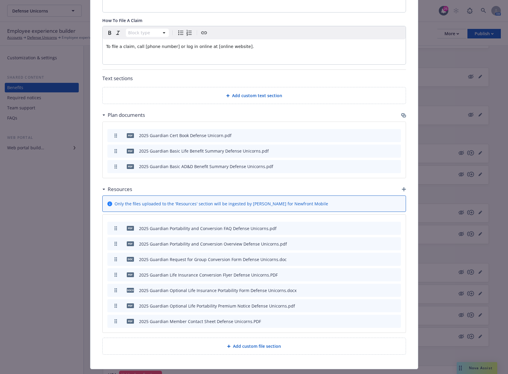
click at [396, 318] on button "archive file" at bounding box center [396, 321] width 6 height 6
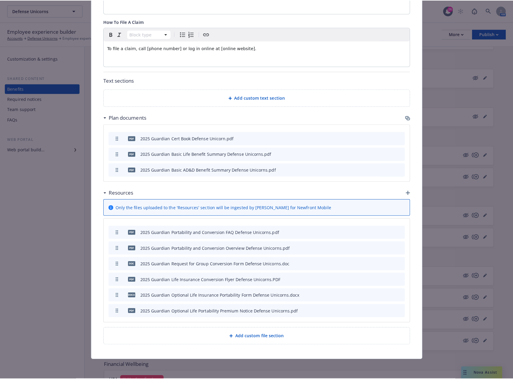
scroll to position [309, 0]
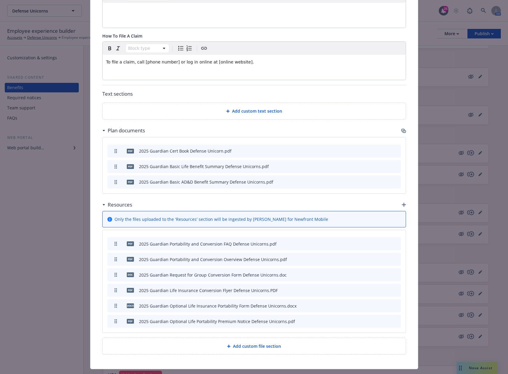
click at [402, 203] on icon "button" at bounding box center [404, 205] width 4 height 4
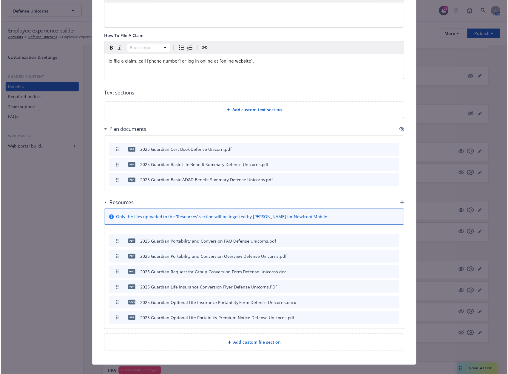
scroll to position [305, 0]
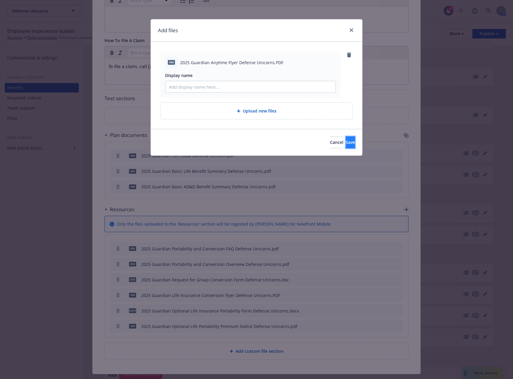
click at [345, 140] on button "Save" at bounding box center [349, 142] width 9 height 12
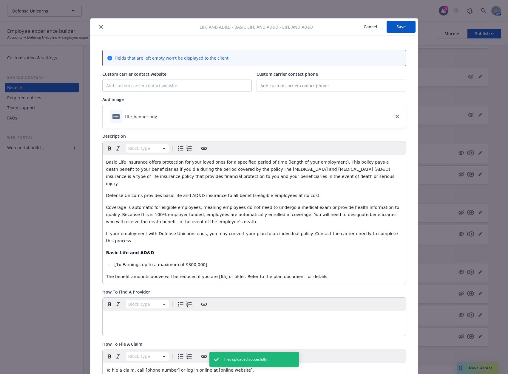
scroll to position [0, 0]
click at [401, 27] on button "Save" at bounding box center [401, 28] width 29 height 12
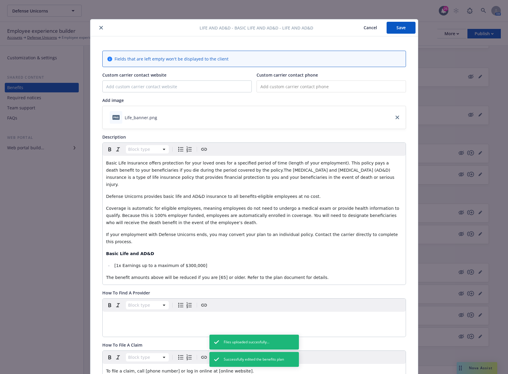
click at [98, 29] on button "close" at bounding box center [101, 27] width 7 height 7
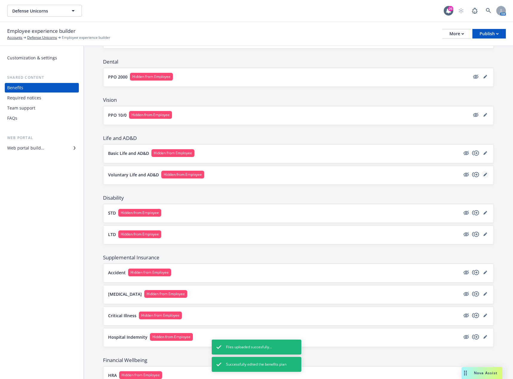
click at [483, 174] on icon "editPencil" at bounding box center [484, 174] width 3 height 3
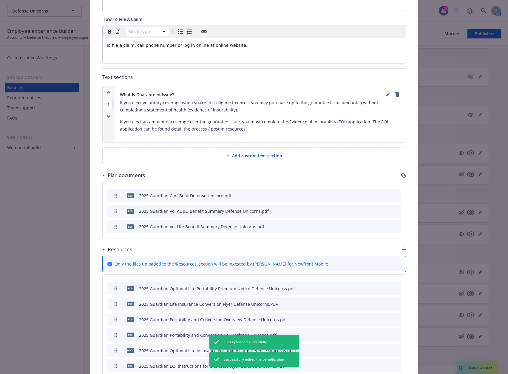
scroll to position [343, 0]
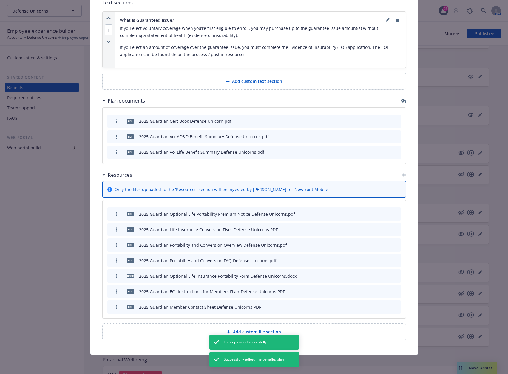
click at [394, 306] on icon "archive file" at bounding box center [396, 307] width 4 height 5
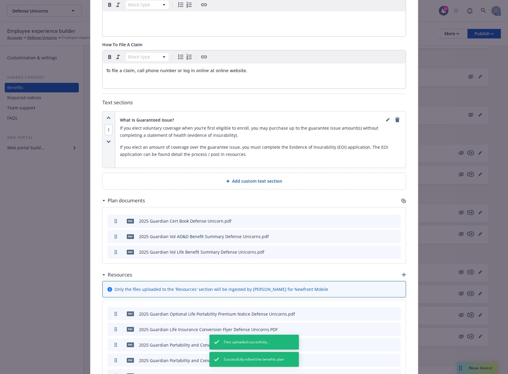
scroll to position [328, 0]
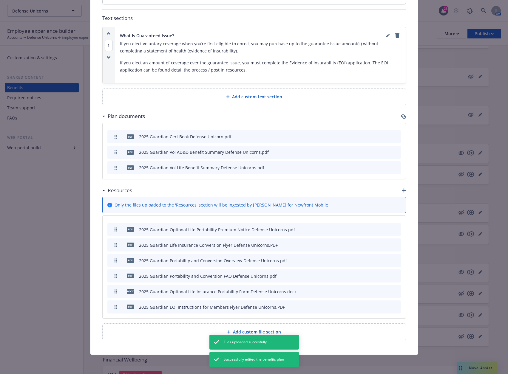
click at [402, 190] on icon "button" at bounding box center [404, 191] width 4 height 4
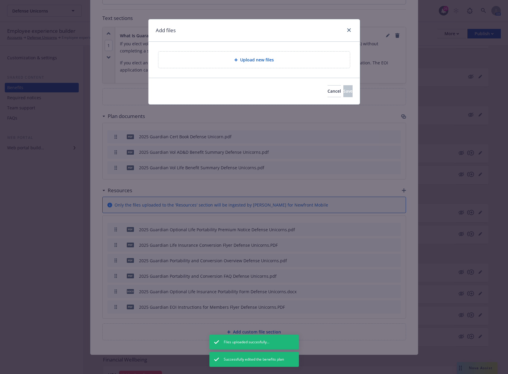
scroll to position [323, 0]
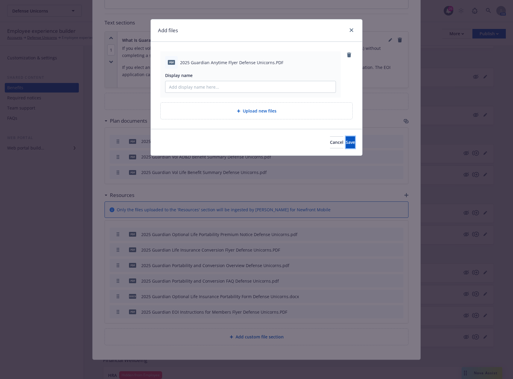
click at [345, 141] on span "Save" at bounding box center [349, 142] width 9 height 6
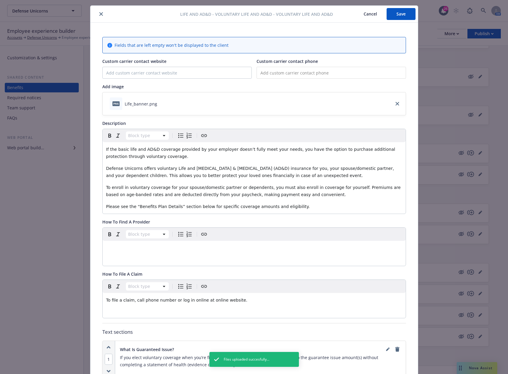
scroll to position [0, 0]
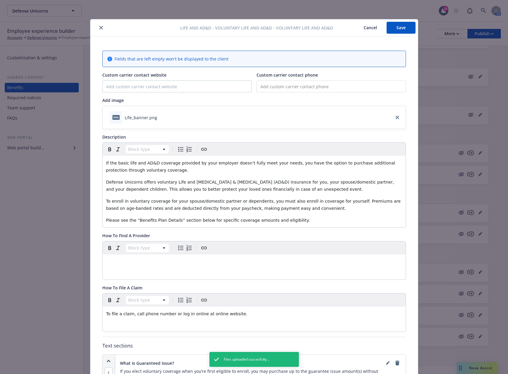
click at [398, 30] on button "Save" at bounding box center [401, 28] width 29 height 12
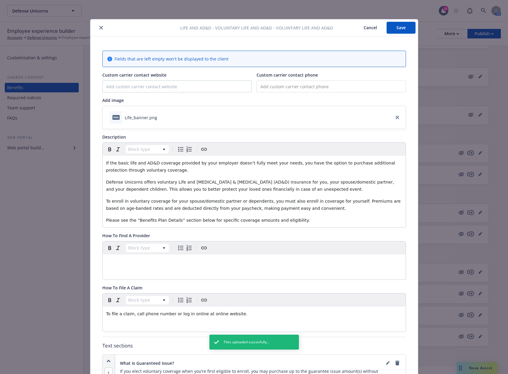
click at [98, 28] on button "close" at bounding box center [101, 27] width 7 height 7
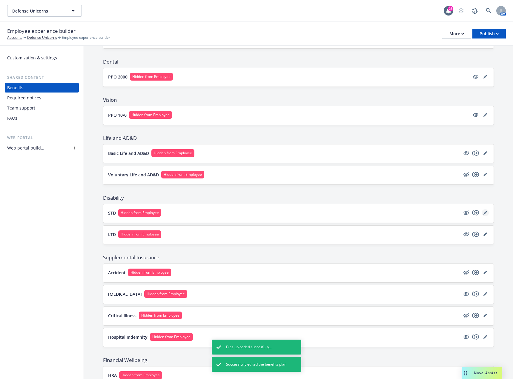
click at [483, 212] on icon "editPencil" at bounding box center [484, 213] width 3 height 3
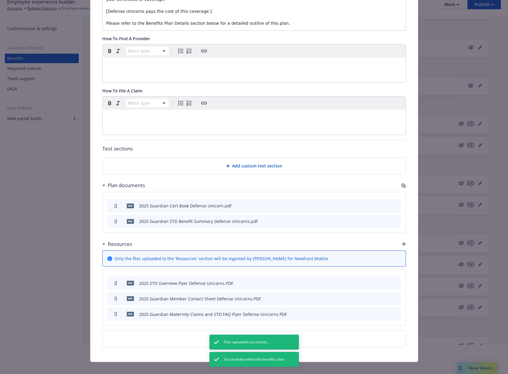
scroll to position [30, 0]
click at [394, 296] on icon "archive file" at bounding box center [396, 298] width 4 height 5
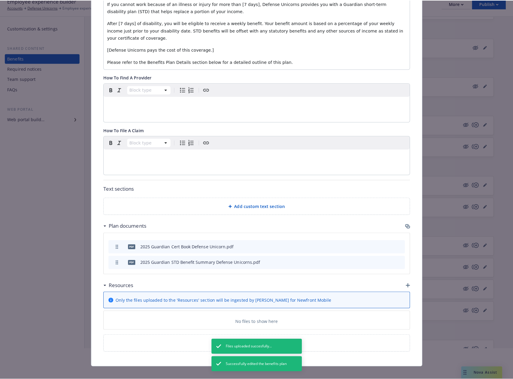
scroll to position [182, 0]
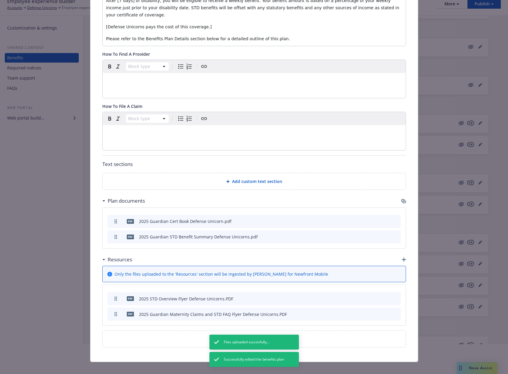
click at [402, 258] on icon "button" at bounding box center [404, 260] width 4 height 4
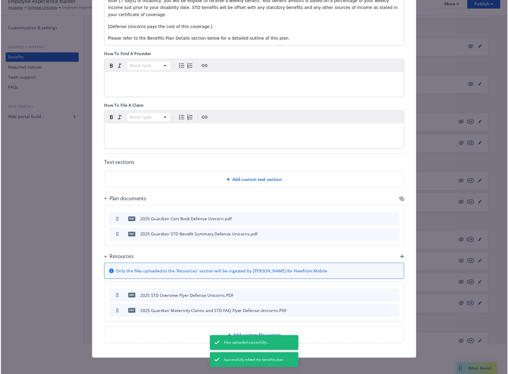
scroll to position [177, 0]
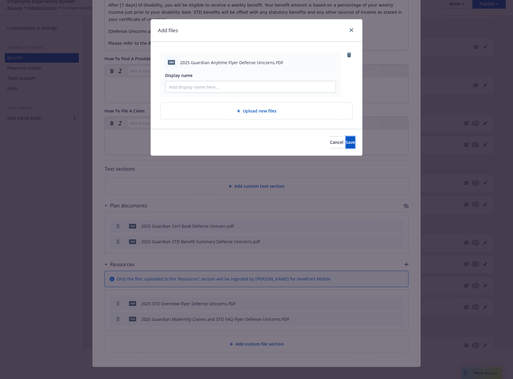
click at [345, 140] on button "Save" at bounding box center [349, 142] width 9 height 12
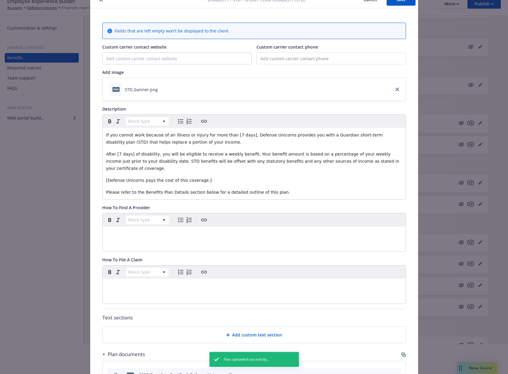
scroll to position [0, 0]
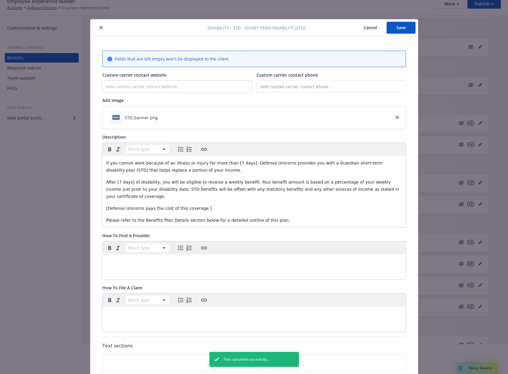
click at [399, 29] on button "Save" at bounding box center [401, 28] width 29 height 12
click at [101, 27] on button "close" at bounding box center [101, 27] width 7 height 7
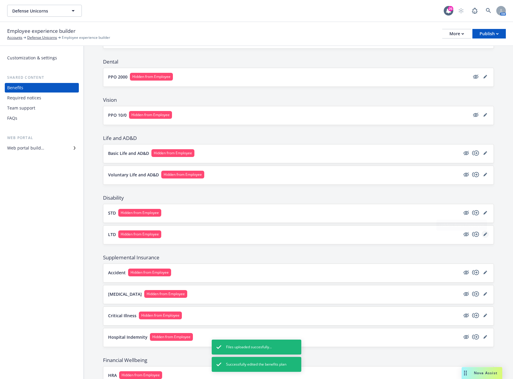
click at [483, 235] on icon "editPencil" at bounding box center [485, 234] width 4 height 4
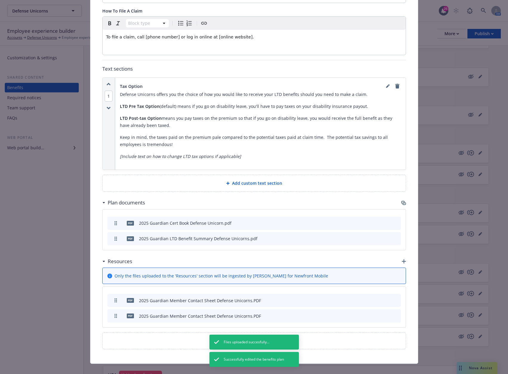
scroll to position [279, 0]
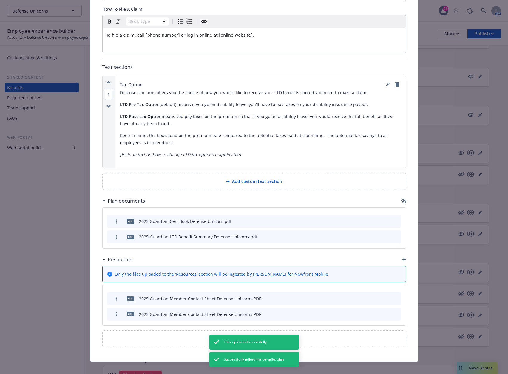
click at [395, 312] on icon "archive file" at bounding box center [395, 314] width 5 height 5
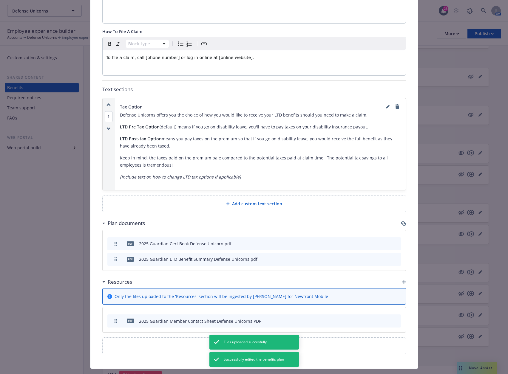
scroll to position [263, 0]
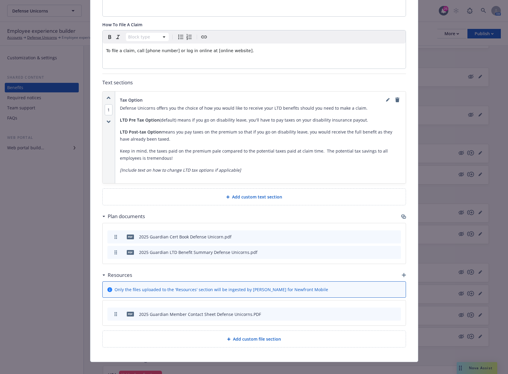
click at [402, 273] on icon "button" at bounding box center [404, 275] width 4 height 4
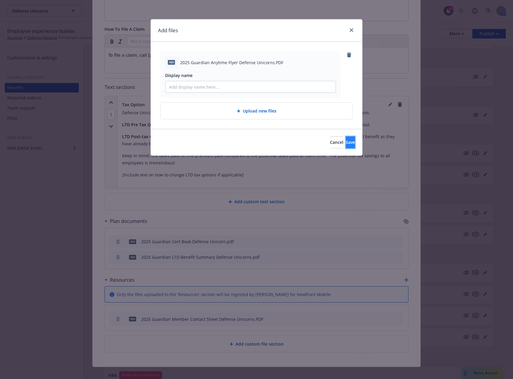
click at [345, 139] on span "Save" at bounding box center [349, 142] width 9 height 6
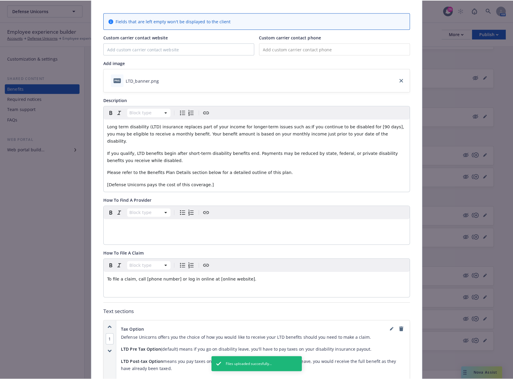
scroll to position [0, 0]
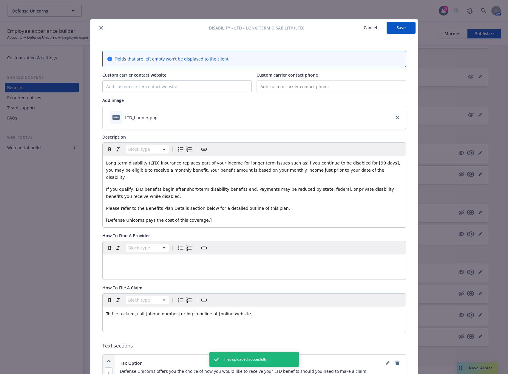
click at [394, 30] on button "Save" at bounding box center [401, 28] width 29 height 12
click at [99, 26] on icon "close" at bounding box center [101, 28] width 4 height 4
